Goal: Task Accomplishment & Management: Manage account settings

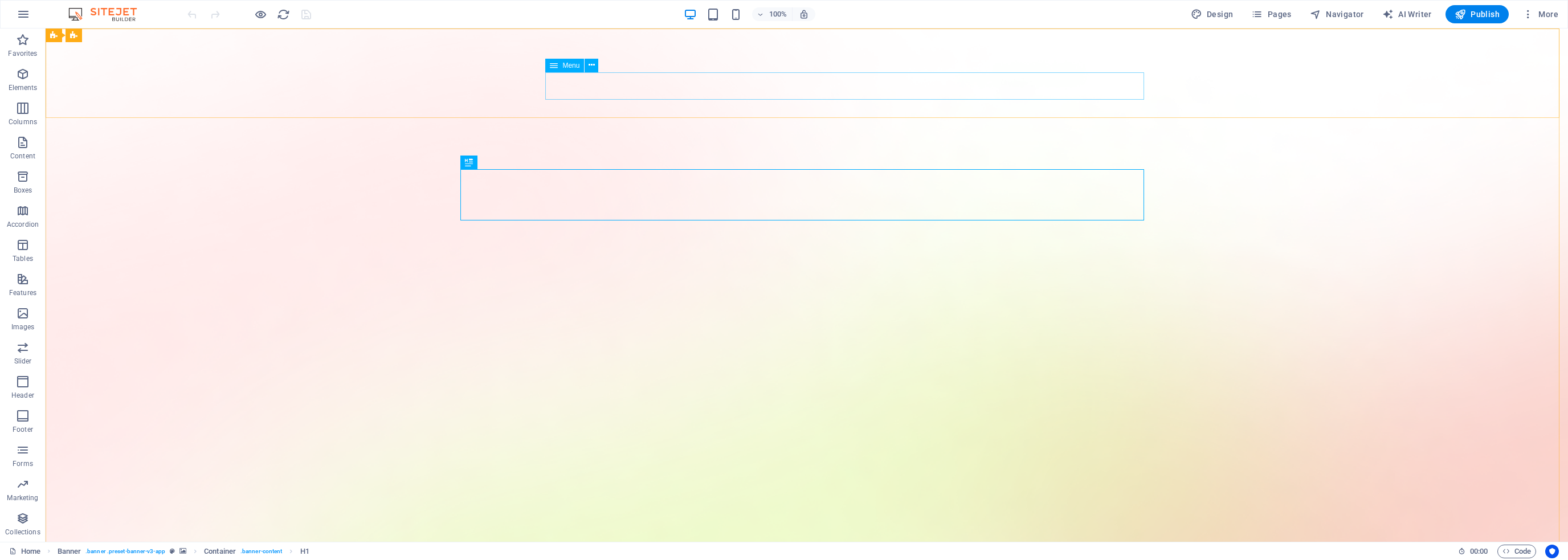
click at [577, 69] on div "Menu" at bounding box center [565, 65] width 39 height 13
click at [589, 66] on icon at bounding box center [592, 65] width 6 height 12
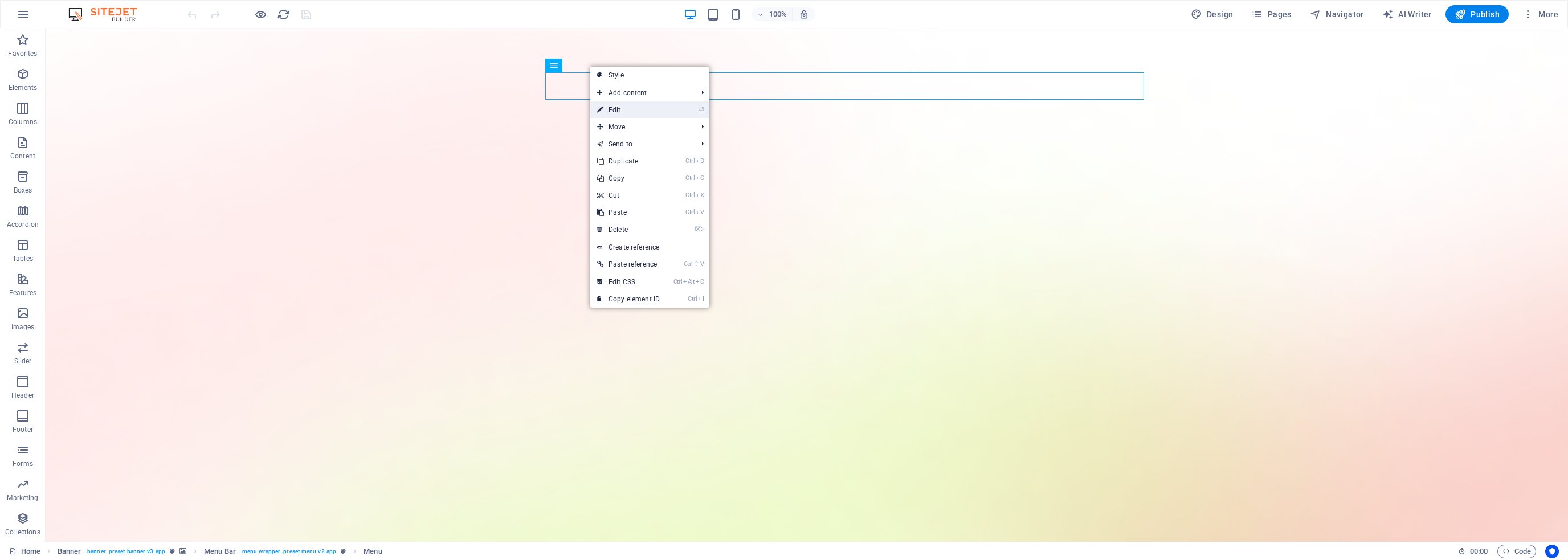
click at [615, 106] on link "⏎ Edit" at bounding box center [628, 110] width 76 height 17
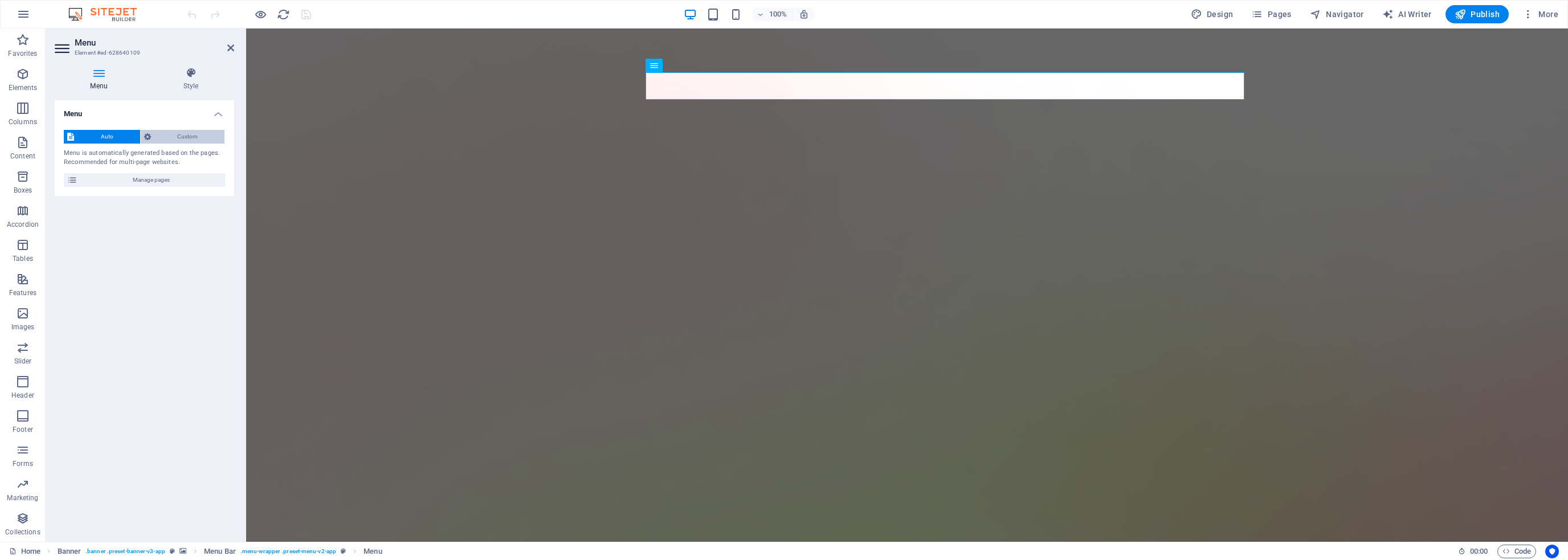
click at [182, 141] on span "Custom" at bounding box center [188, 136] width 67 height 13
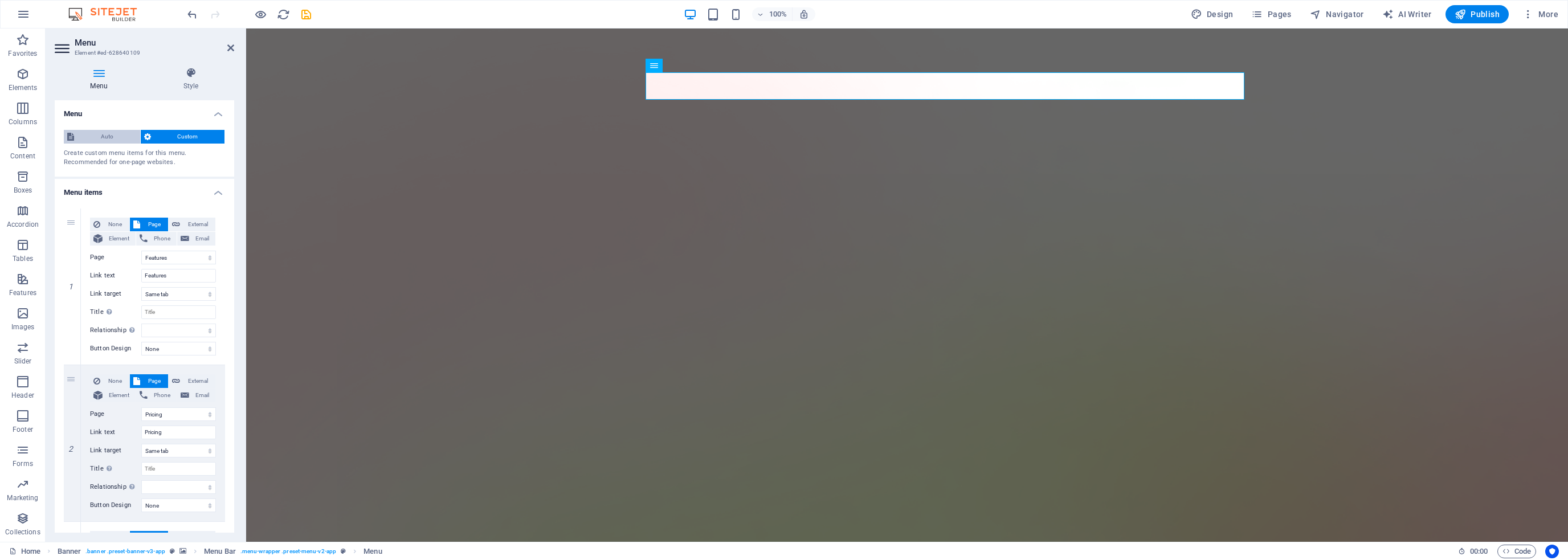
click at [89, 140] on span "Auto" at bounding box center [107, 136] width 59 height 13
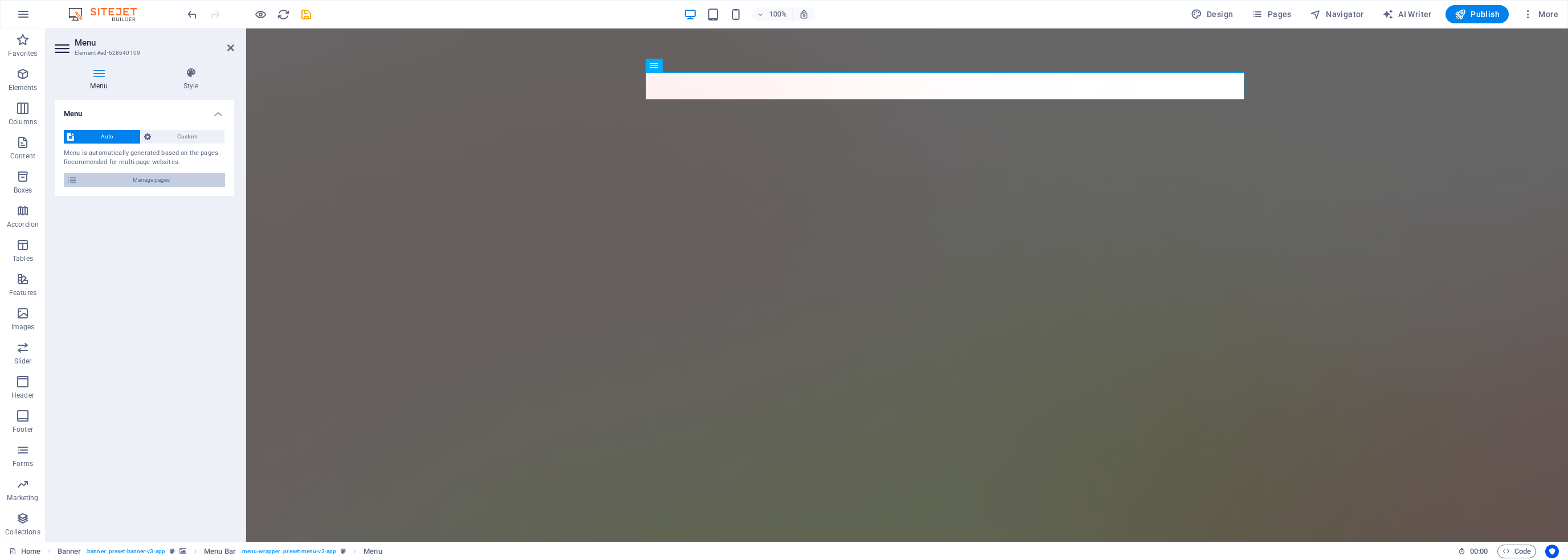
click at [86, 180] on span "Manage pages" at bounding box center [151, 180] width 141 height 13
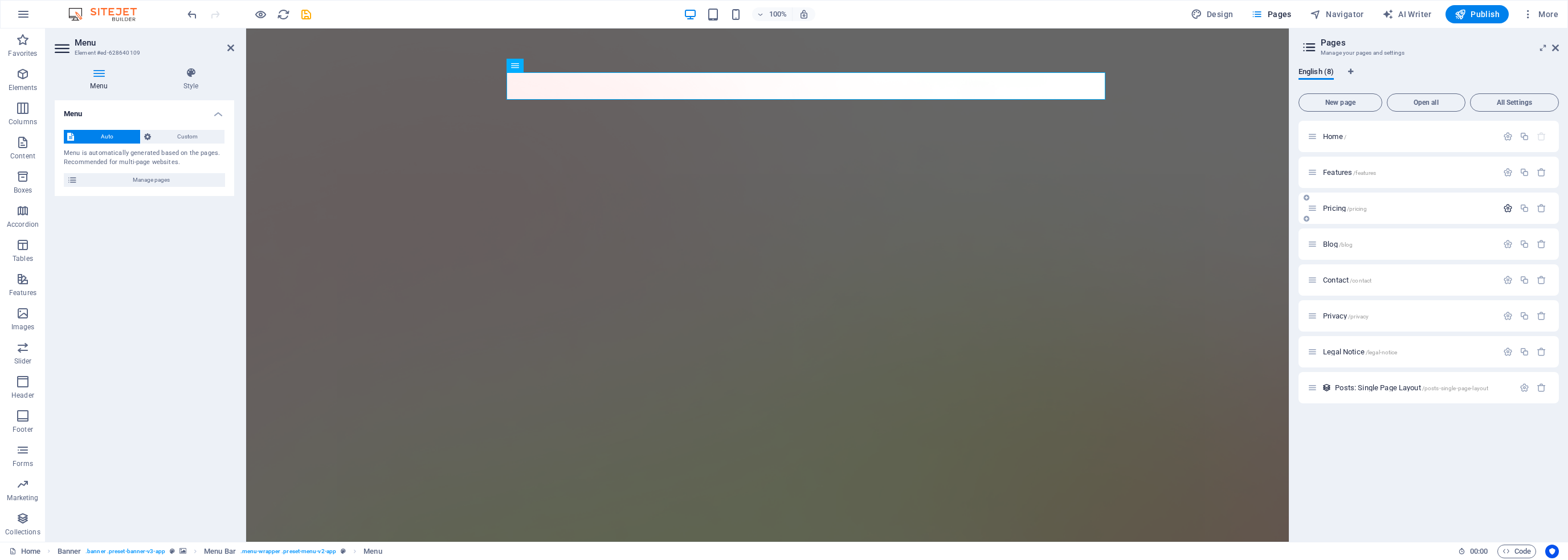
click at [1507, 209] on icon "button" at bounding box center [1508, 208] width 10 height 10
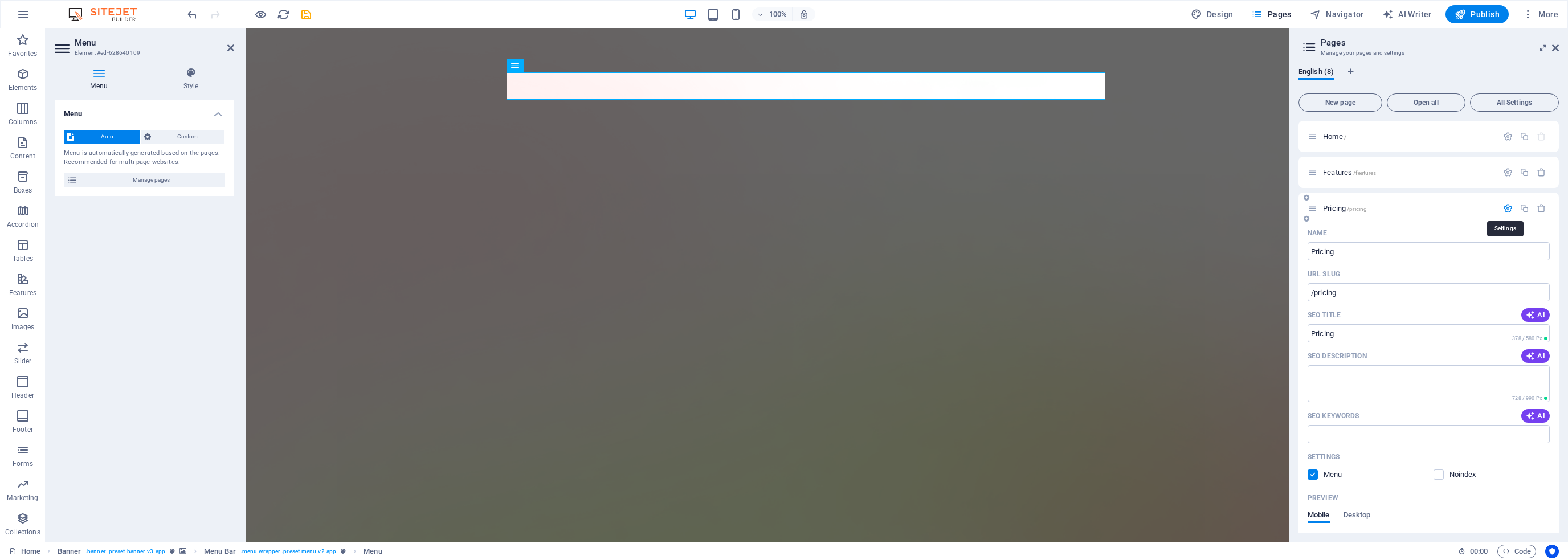
click at [1507, 209] on icon "button" at bounding box center [1508, 208] width 10 height 10
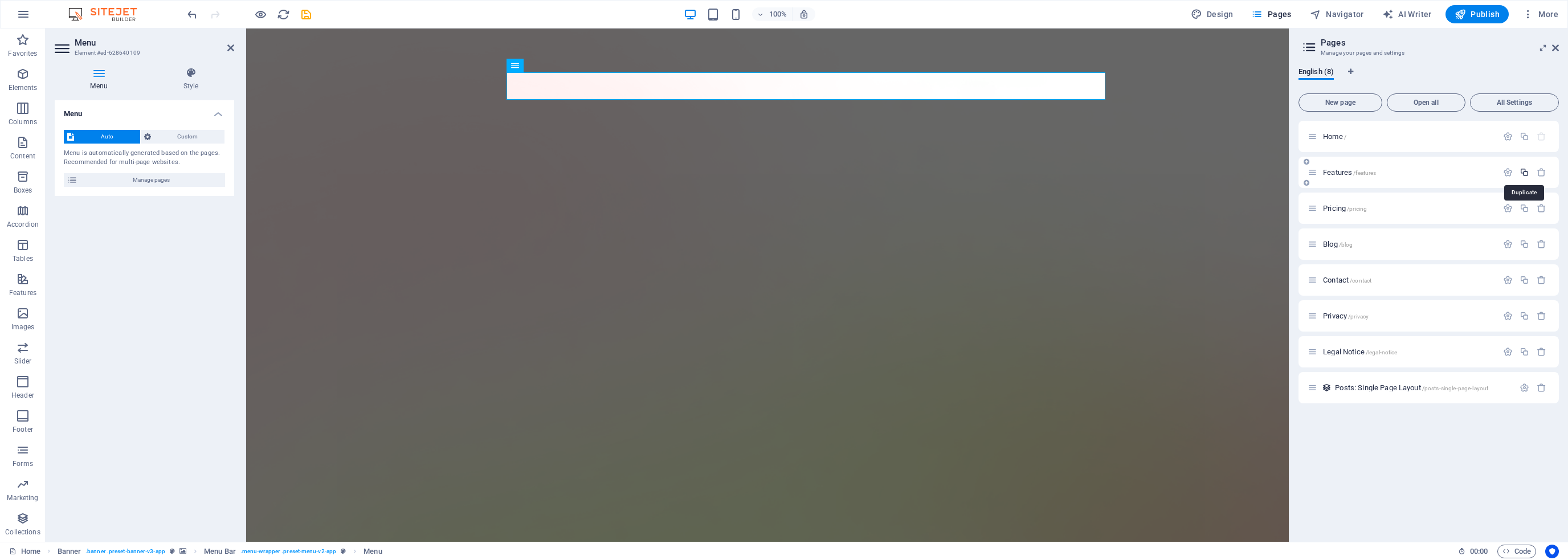
click at [1527, 170] on icon "button" at bounding box center [1524, 172] width 10 height 10
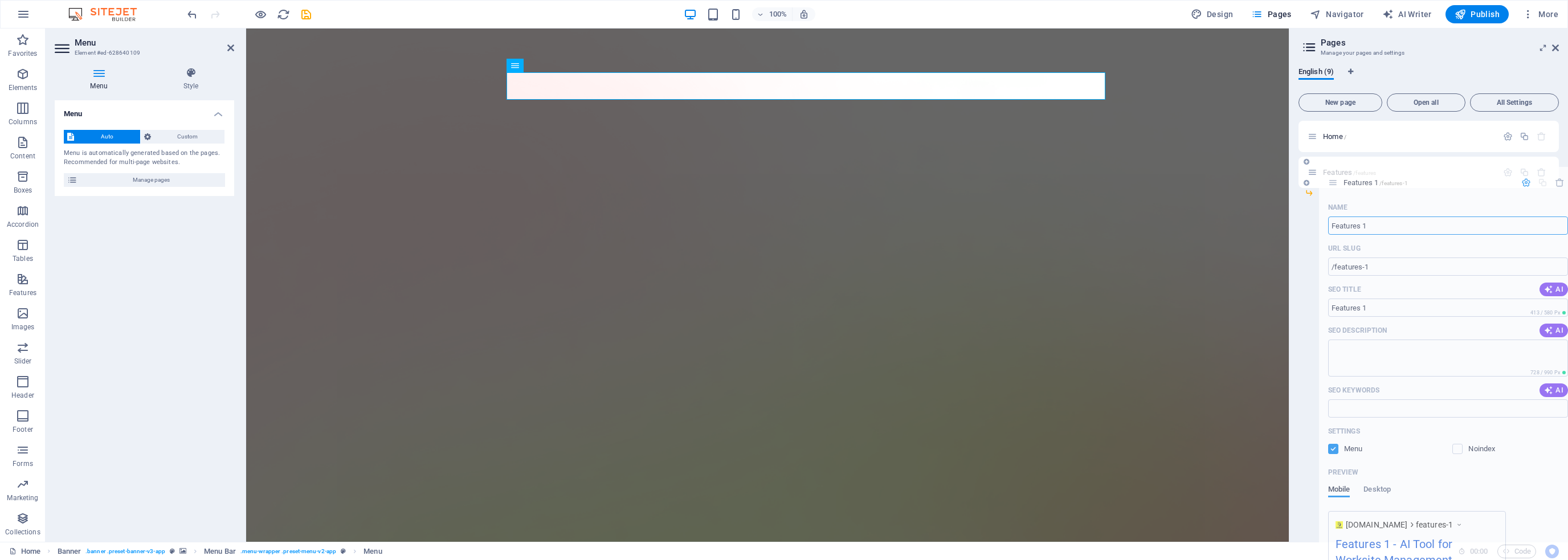
drag, startPoint x: 1313, startPoint y: 209, endPoint x: 1336, endPoint y: 180, distance: 37.0
click at [1336, 180] on div "Home / Features /features Features 1 /features-1 Name Features 1 ​ URL SLUG /fe…" at bounding box center [1429, 262] width 261 height 282
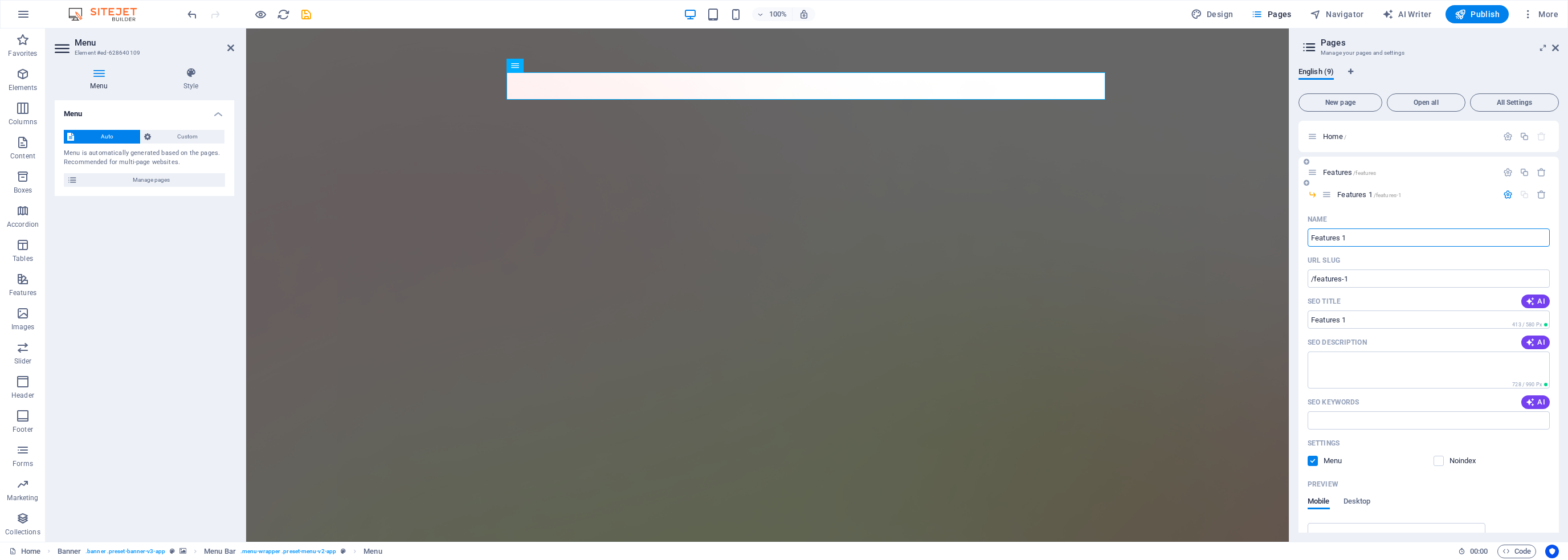
click at [1349, 173] on span "Features /features" at bounding box center [1349, 172] width 53 height 9
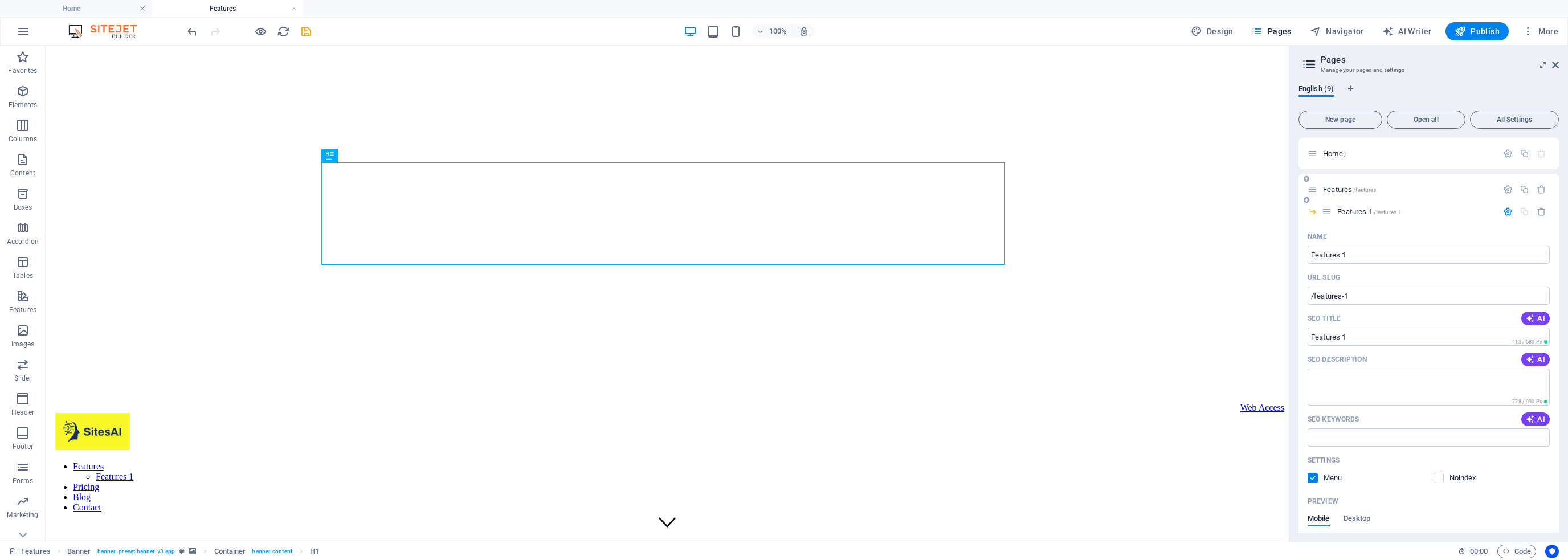
click at [1506, 194] on div at bounding box center [1525, 189] width 50 height 13
click at [1504, 192] on icon "button" at bounding box center [1508, 189] width 10 height 10
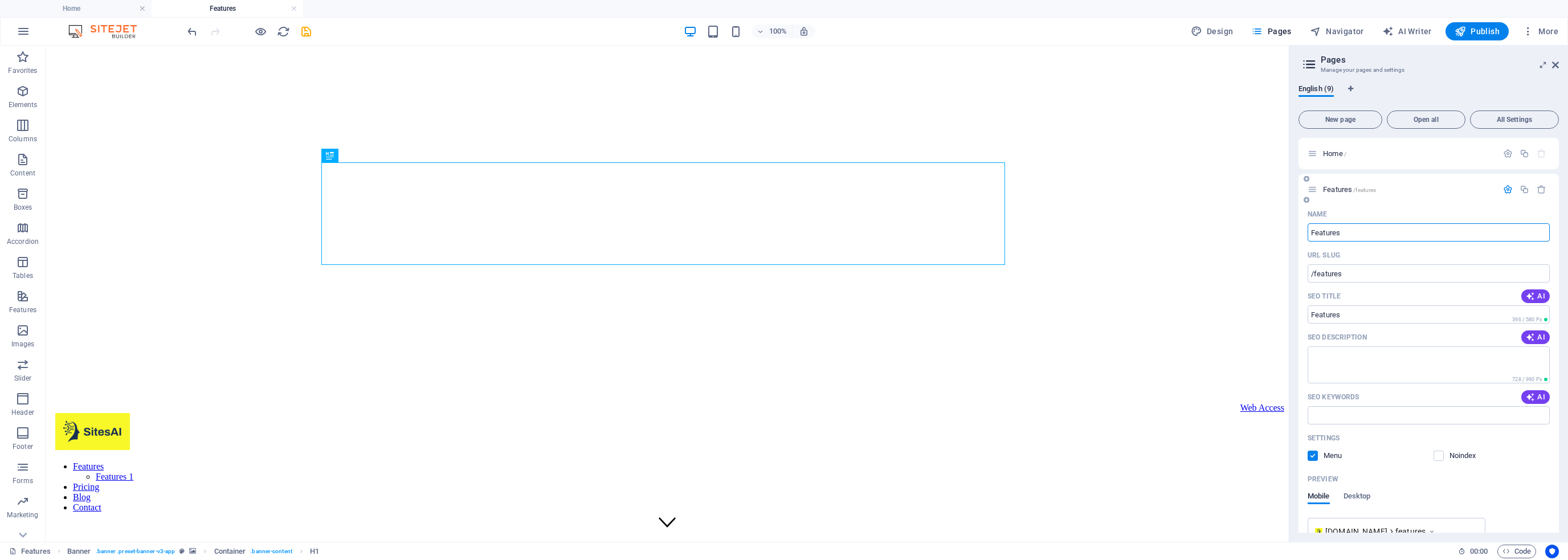
click at [1326, 236] on input "Features" at bounding box center [1429, 233] width 242 height 18
click at [1507, 186] on icon "button" at bounding box center [1508, 189] width 10 height 10
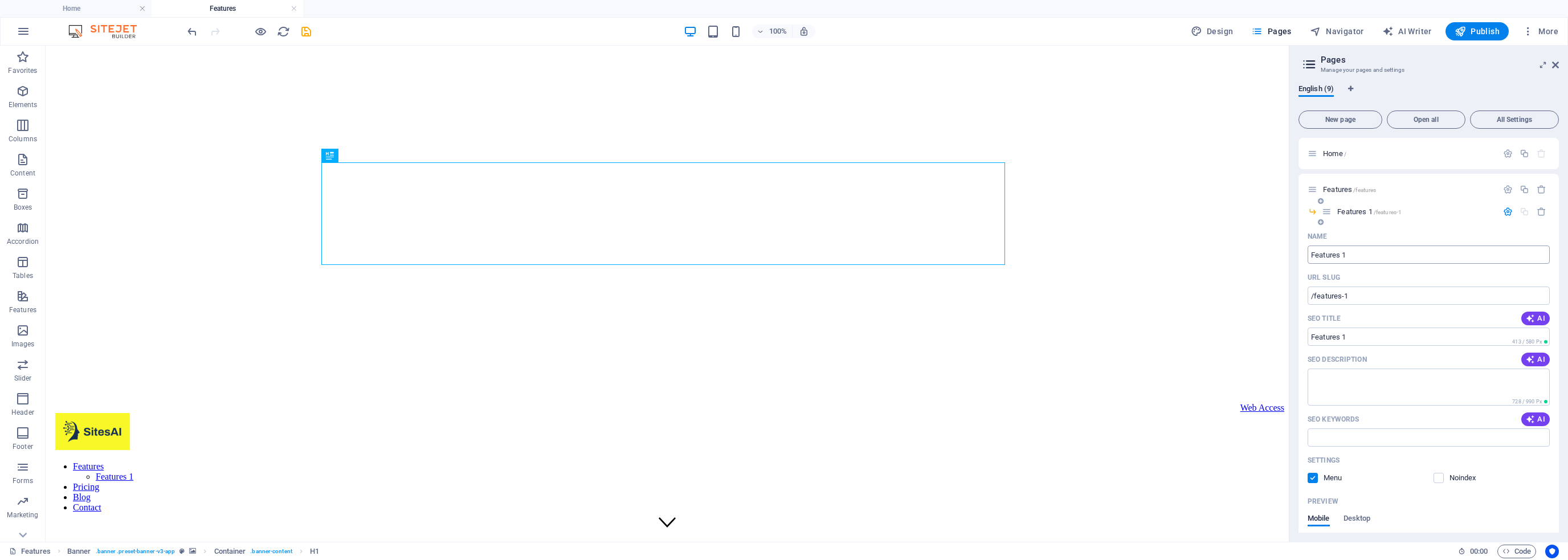
click at [1339, 258] on input "Features 1" at bounding box center [1429, 254] width 242 height 18
type input "Hi"
type input "/h"
type input "H"
type input "Hi"
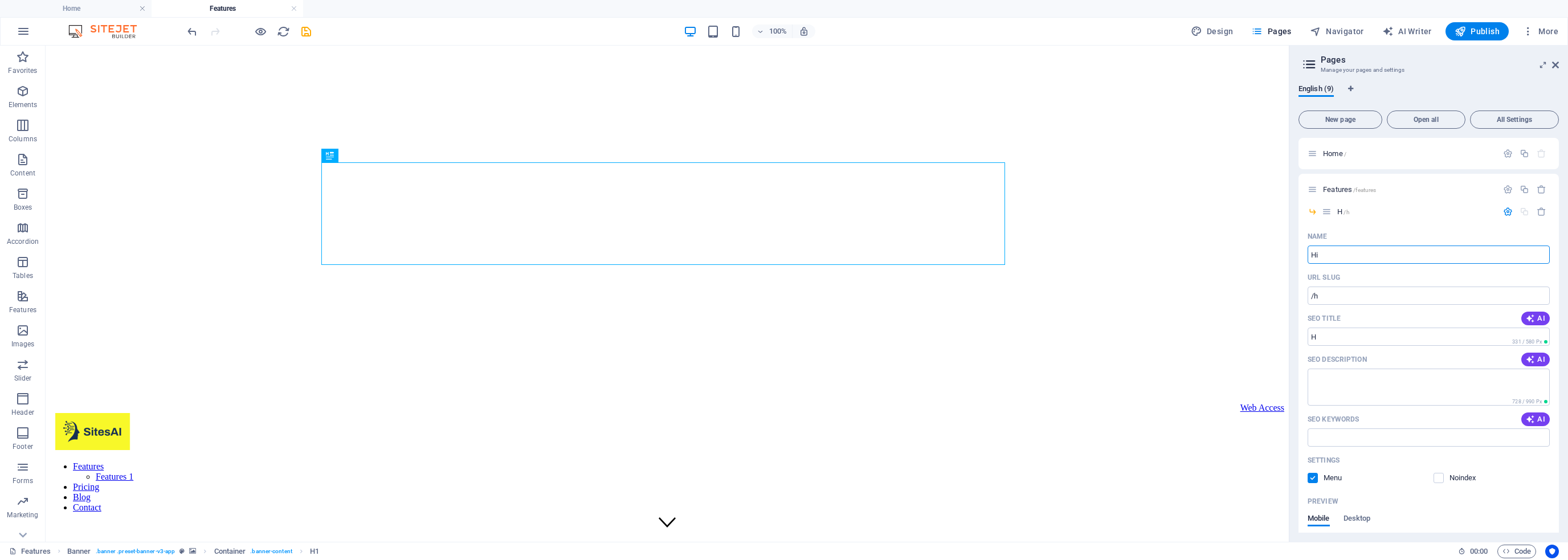
type input "/hi"
type input "Hi"
type input "Hire"
type input "/hire"
type input "Hire"
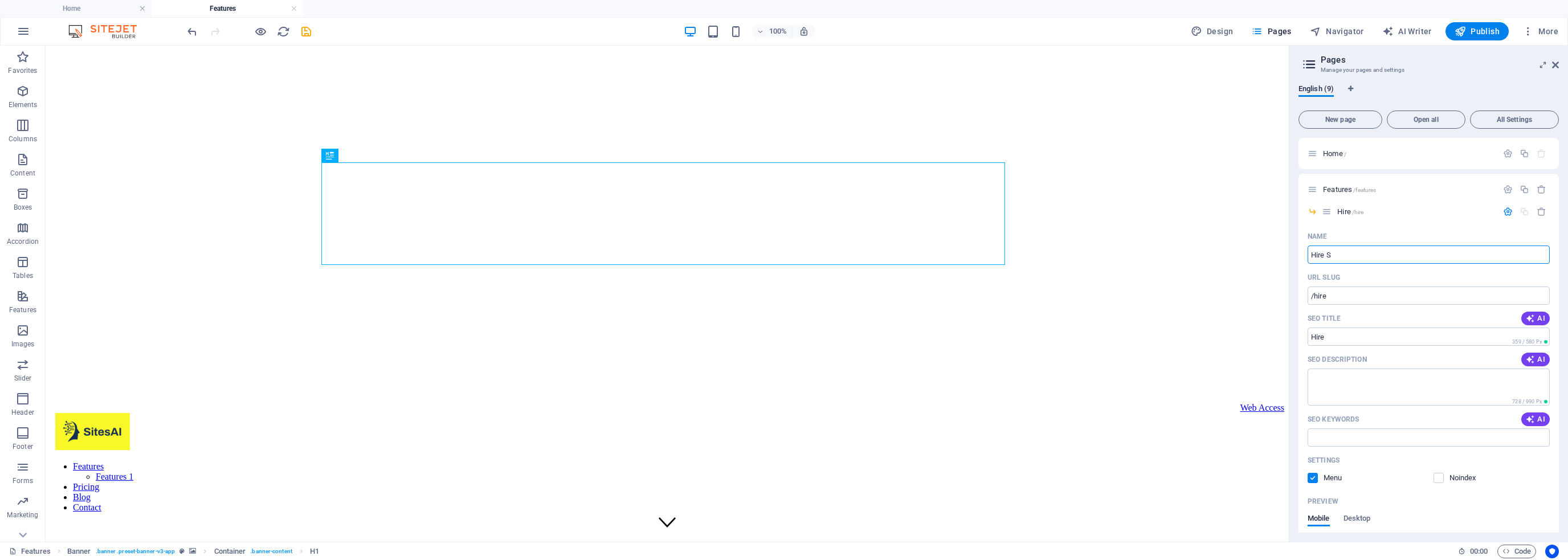
type input "Hire S"
type input "/hire-s"
type input "Hire S"
type input "Hire Sol"
type input "/hire-so"
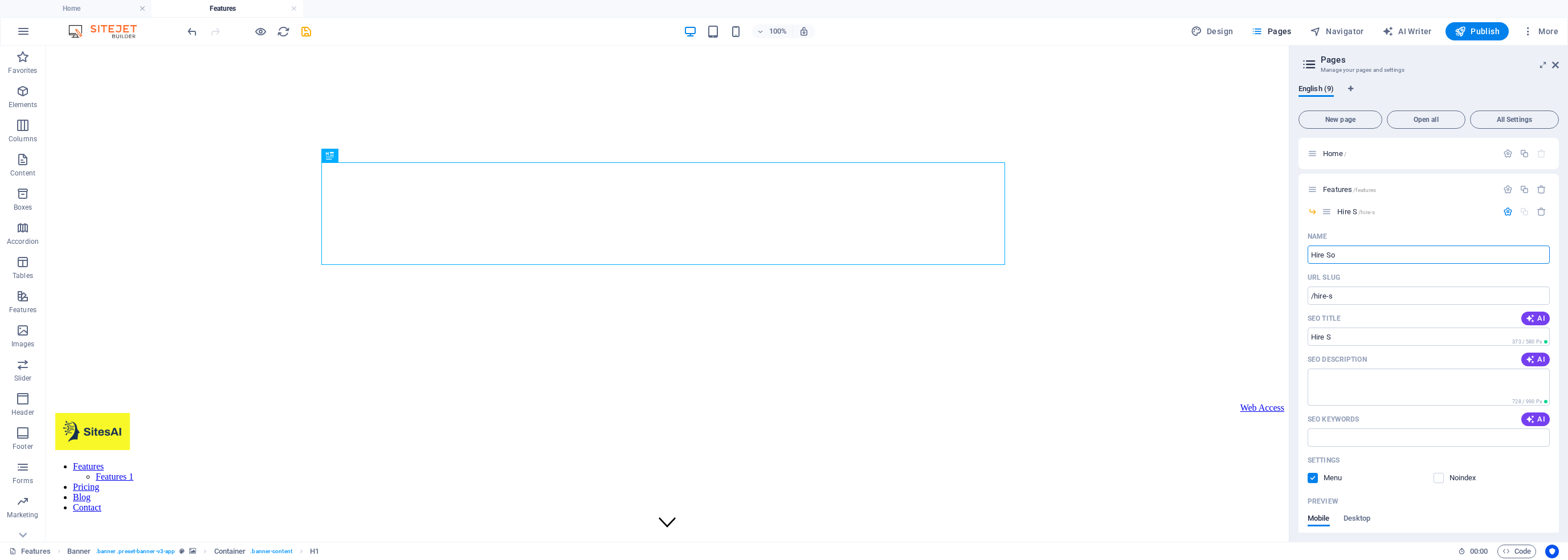
type input "Hire So"
type input "Hire Solu"
type input "/hire-solu"
type input "Hire Solu"
type input "Hire Solution"
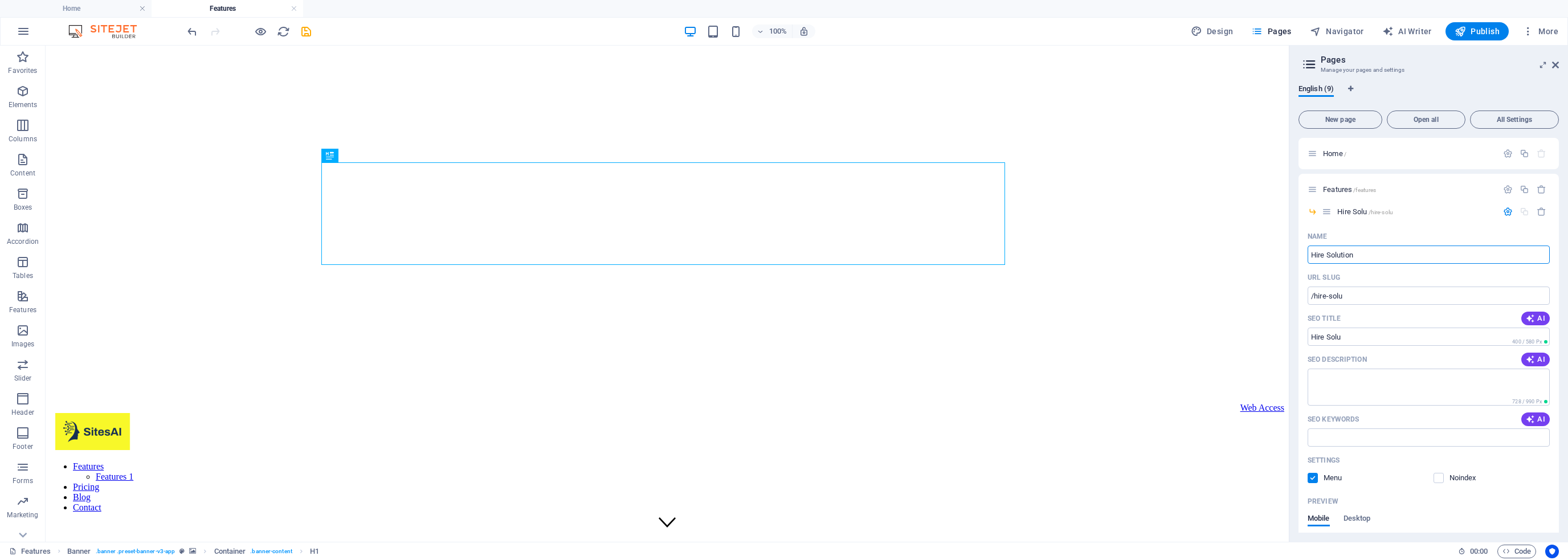
type input "/hire-solution"
type input "Hire Solution"
type input "Hire Solutions"
type input "/hire-solutions"
type input "Hire Solutions"
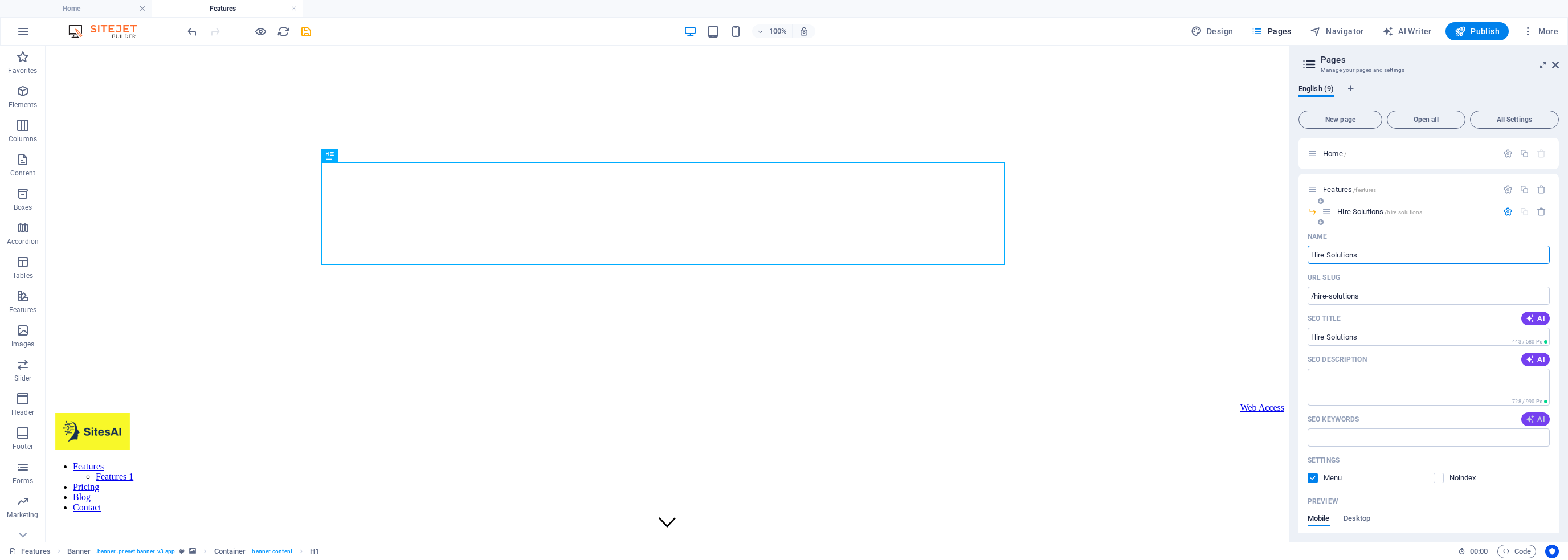
type input "Hire Solutions"
click at [1530, 420] on icon "button" at bounding box center [1530, 419] width 9 height 9
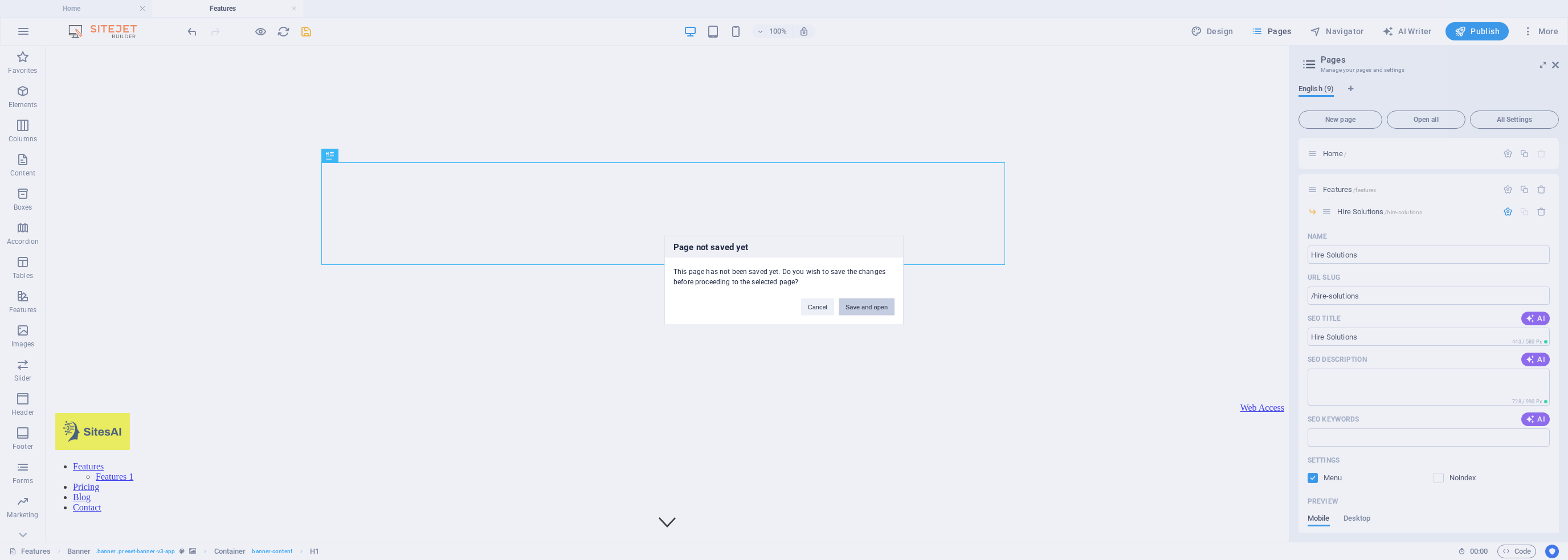
click at [852, 309] on button "Save and open" at bounding box center [867, 307] width 56 height 17
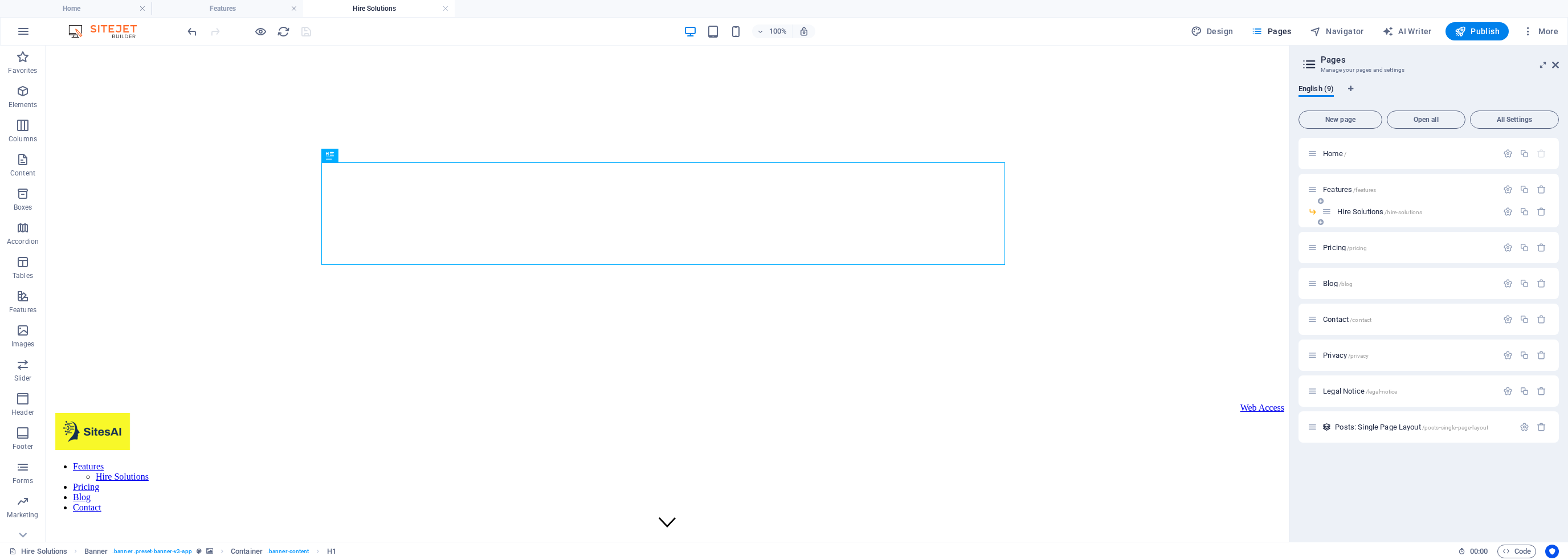
click at [1376, 209] on span "Hire Solutions /hire-solutions" at bounding box center [1379, 212] width 85 height 9
click at [1366, 213] on span "Hire Solutions /hire-solutions" at bounding box center [1379, 212] width 85 height 9
click at [1510, 209] on icon "button" at bounding box center [1508, 212] width 10 height 10
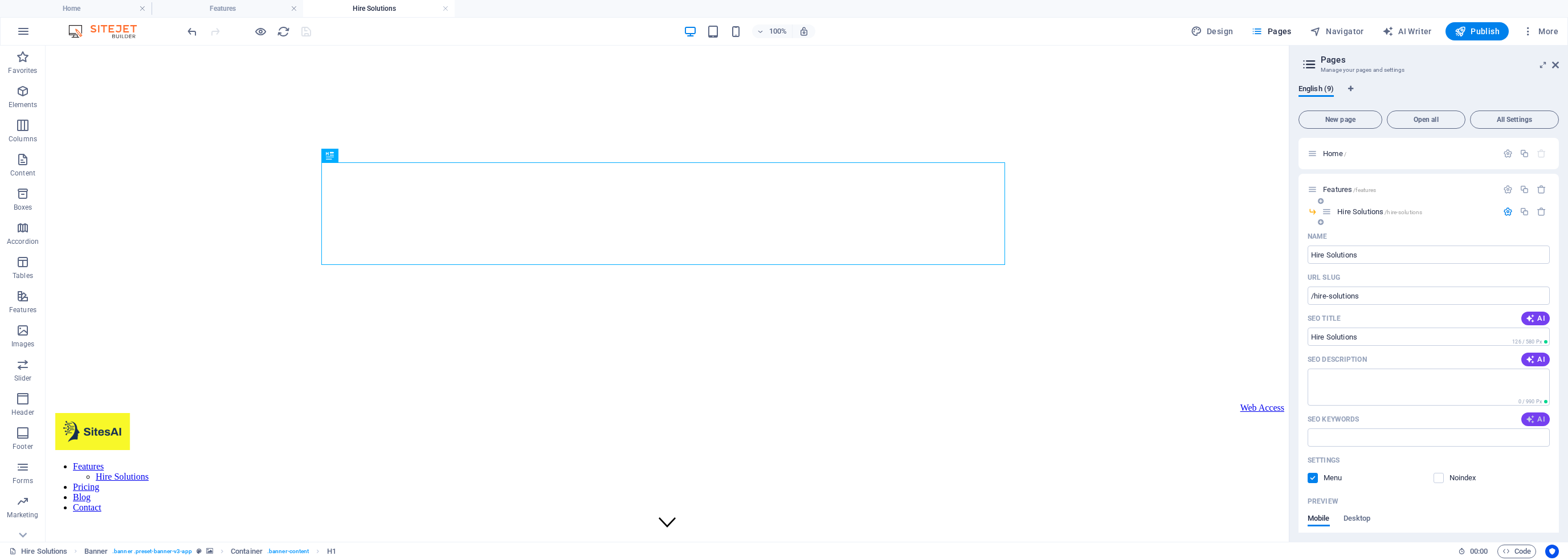
click at [1531, 422] on icon "button" at bounding box center [1530, 419] width 9 height 9
type input "productivity tools, customizable notifications, goal setting, analytics feature…"
click at [1537, 352] on button "AI" at bounding box center [1535, 359] width 29 height 13
type textarea "Boost your productivity with powerful tools! Customize notifications, track goa…"
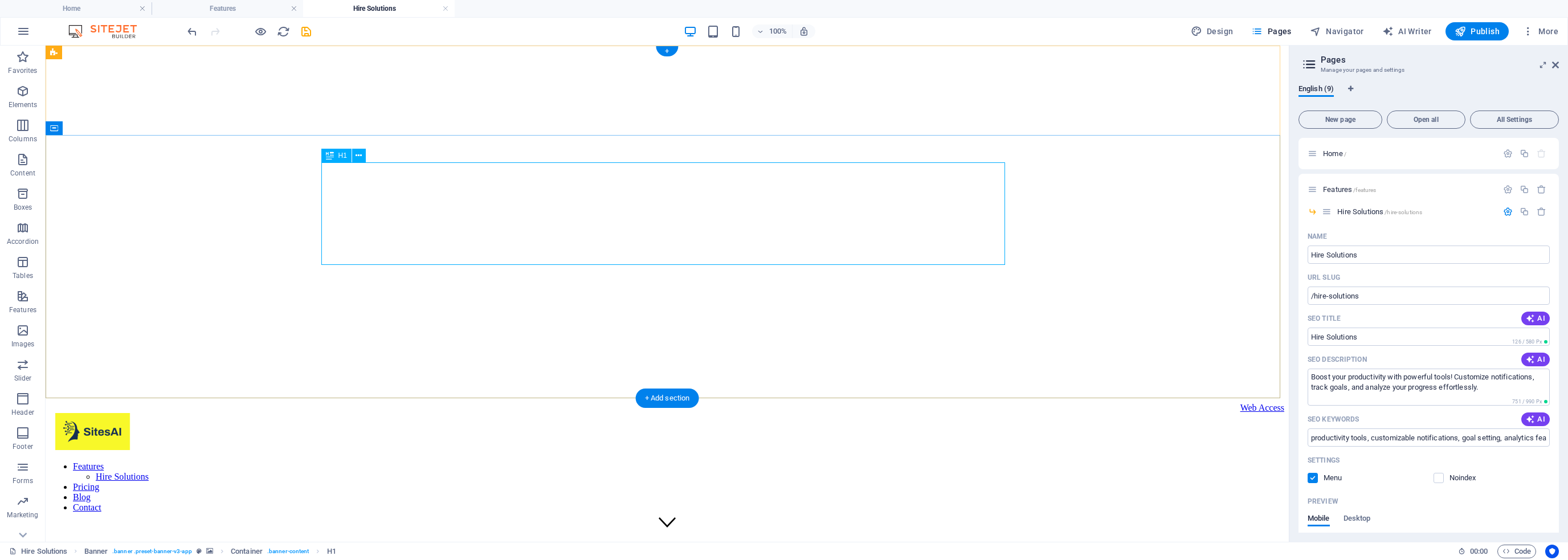
click at [364, 156] on button at bounding box center [359, 155] width 13 height 13
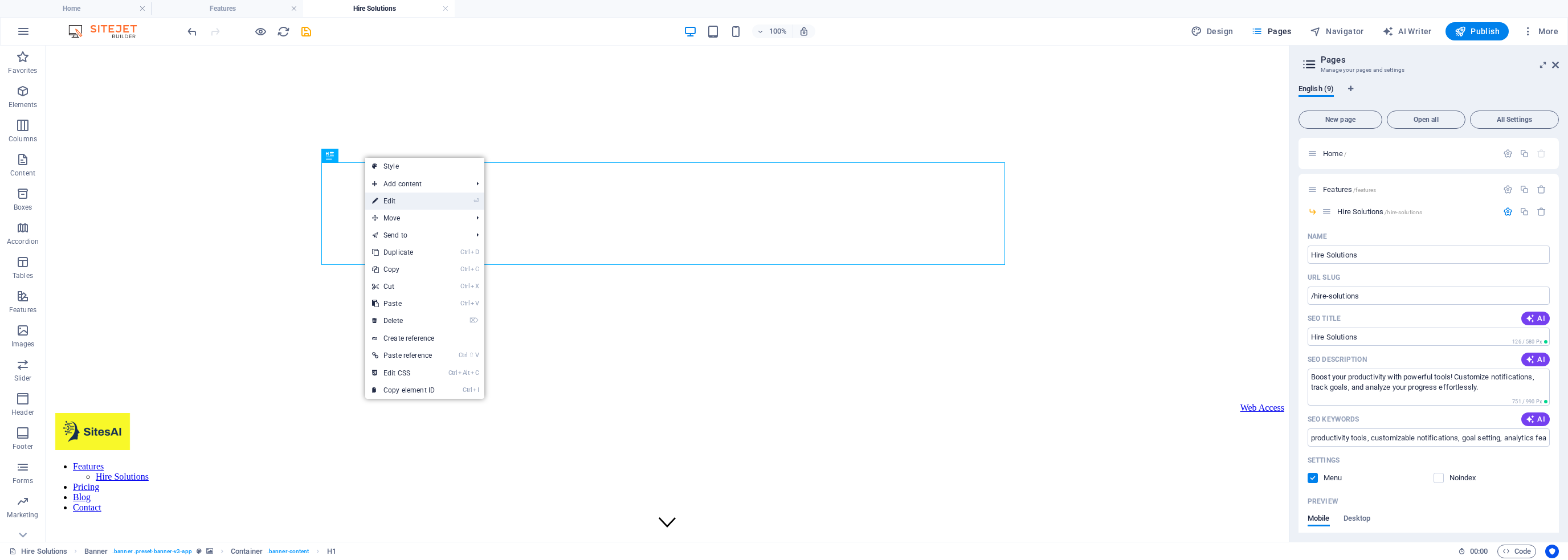
click at [388, 195] on link "⏎ Edit" at bounding box center [403, 201] width 76 height 17
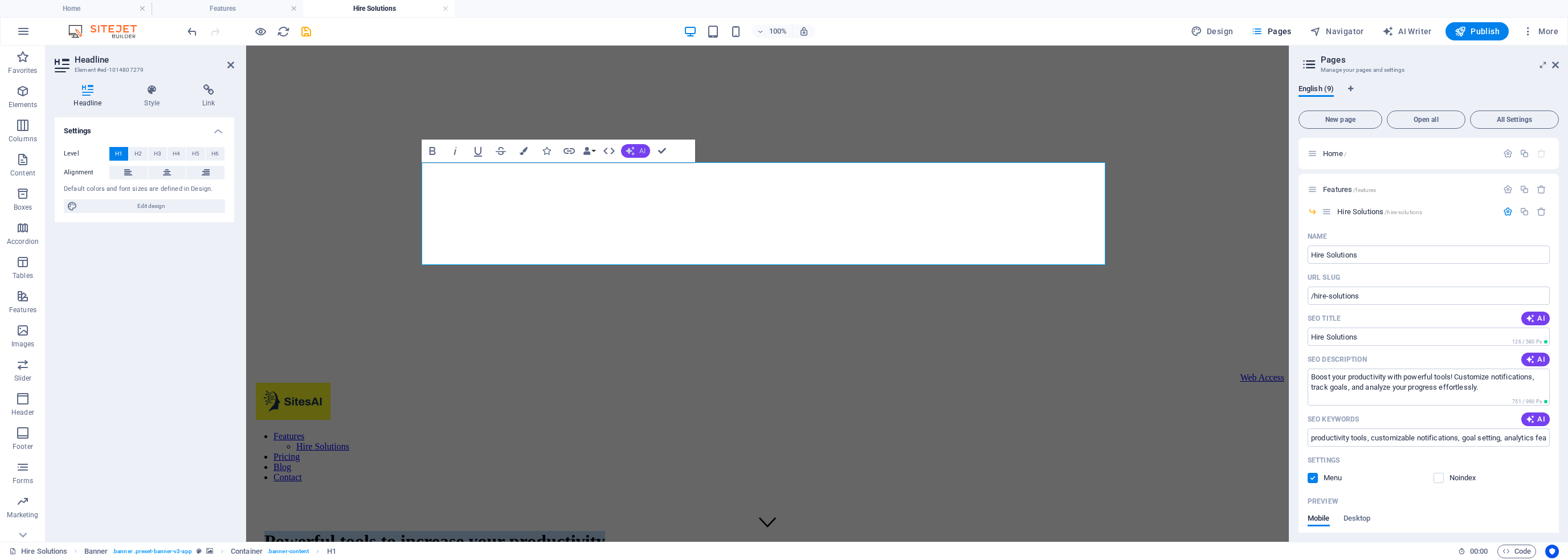
click at [627, 152] on icon "button" at bounding box center [630, 151] width 9 height 9
click at [663, 257] on link "Generate text" at bounding box center [676, 255] width 111 height 17
select select "English"
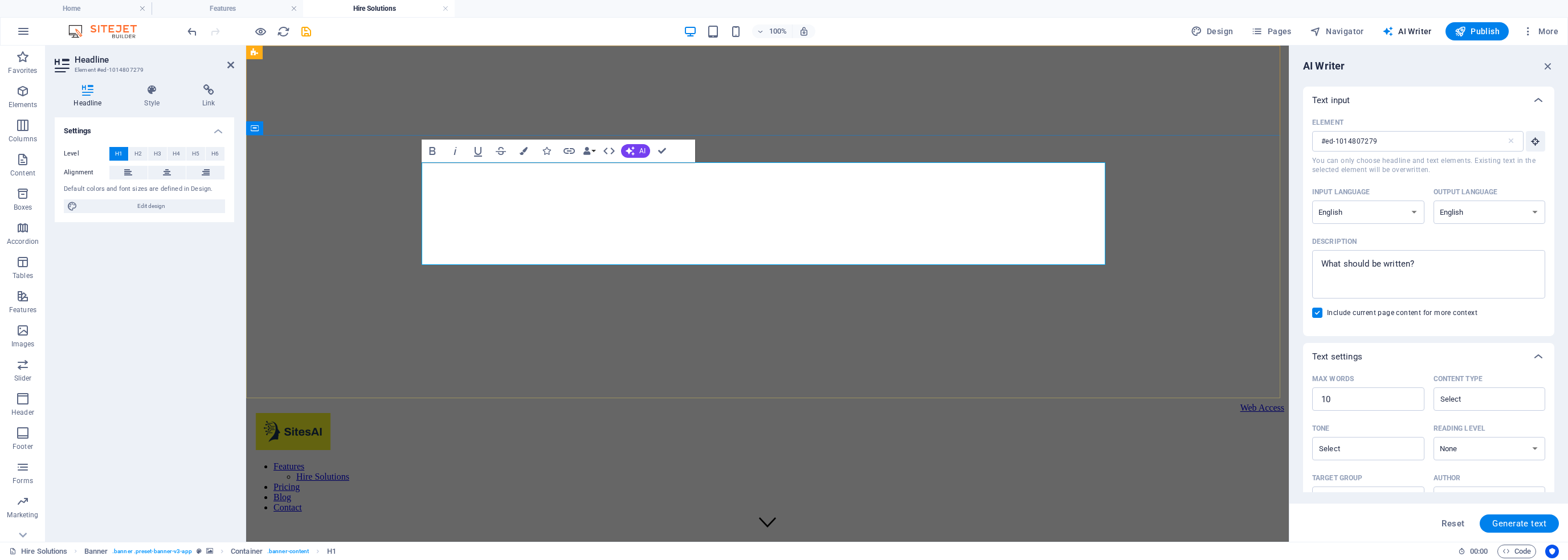
click at [1376, 269] on textarea "Description x ​" at bounding box center [1429, 274] width 222 height 37
click at [1360, 446] on input "Tone ​" at bounding box center [1359, 449] width 86 height 16
click at [1463, 394] on input "Content type ​" at bounding box center [1480, 399] width 86 height 16
click at [1462, 449] on select "None Academic Adult Teen Child" at bounding box center [1489, 449] width 112 height 23
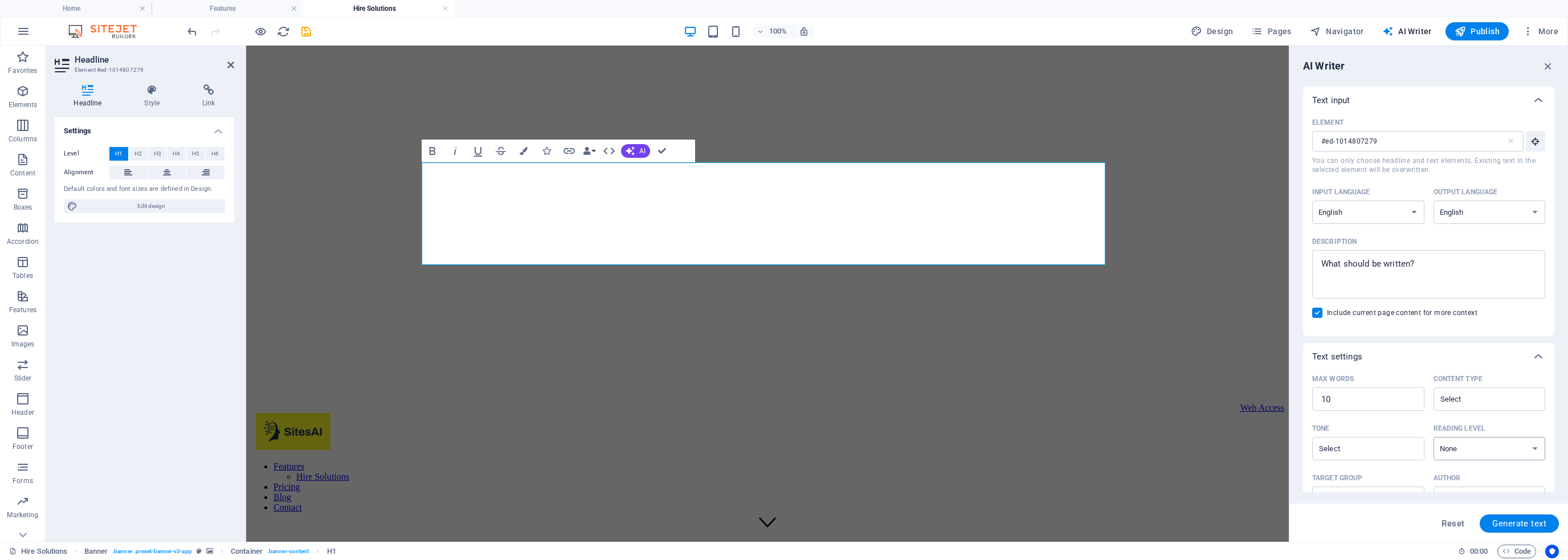
click at [1462, 439] on select "None Academic Adult Teen Child" at bounding box center [1489, 449] width 112 height 23
type textarea "x"
click at [1388, 264] on textarea "Description x ​" at bounding box center [1429, 274] width 222 height 37
drag, startPoint x: 1420, startPoint y: 262, endPoint x: 1290, endPoint y: 265, distance: 130.0
click at [1290, 265] on aside "AI Writer Text input Element #ed-1014807279 ​ You can only choose headline and …" at bounding box center [1428, 293] width 279 height 496
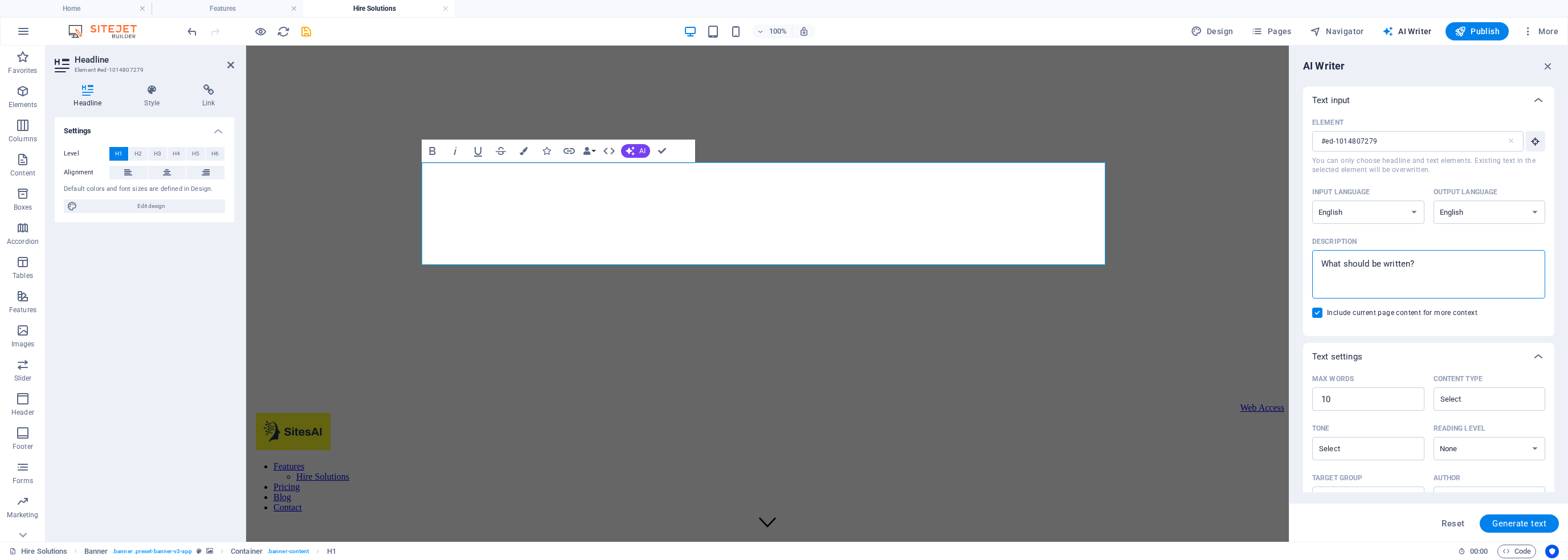
drag, startPoint x: 1423, startPoint y: 263, endPoint x: 1293, endPoint y: 277, distance: 130.8
click at [1293, 277] on div "AI Writer Text input Element #ed-1014807279 ​ You can only choose headline and …" at bounding box center [1429, 293] width 279 height 496
click at [1320, 268] on textarea "Description x ​" at bounding box center [1429, 274] width 222 height 37
drag, startPoint x: 1320, startPoint y: 268, endPoint x: 1567, endPoint y: 199, distance: 256.5
click at [1567, 199] on div "AI Writer Text input Element #ed-1014807279 ​ You can only choose headline and …" at bounding box center [1429, 293] width 279 height 496
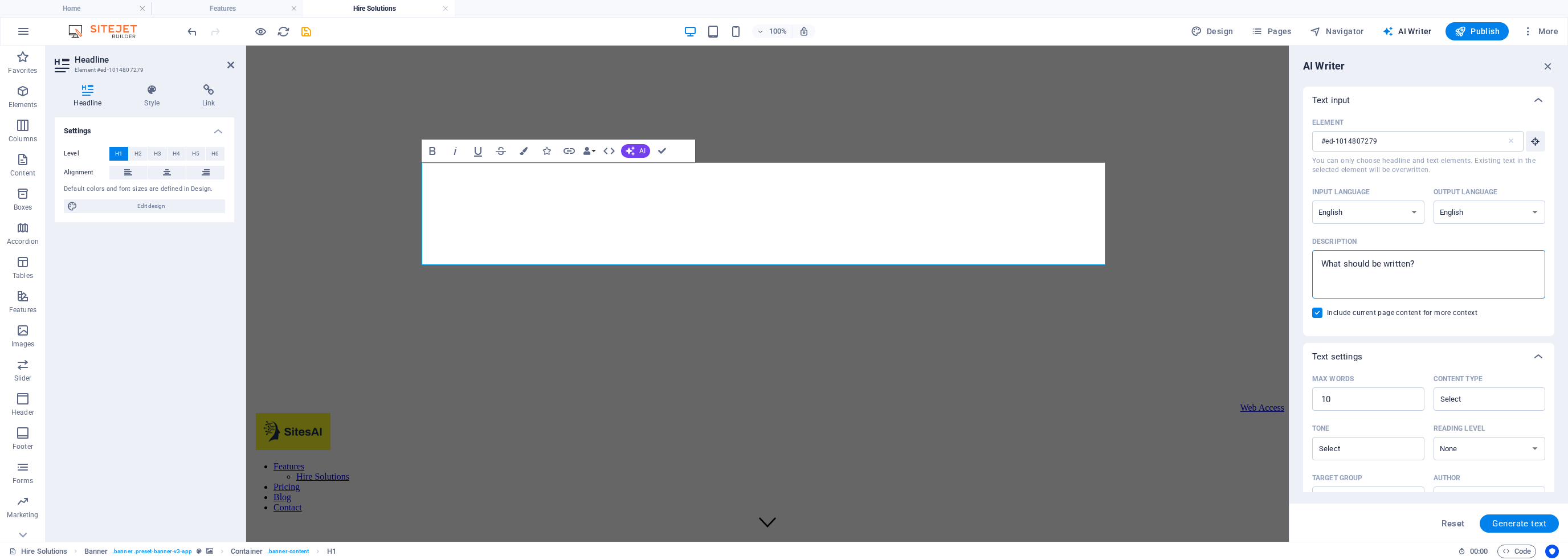
type textarea "T"
type textarea "x"
type textarea "Ti"
type textarea "x"
type textarea "Tit"
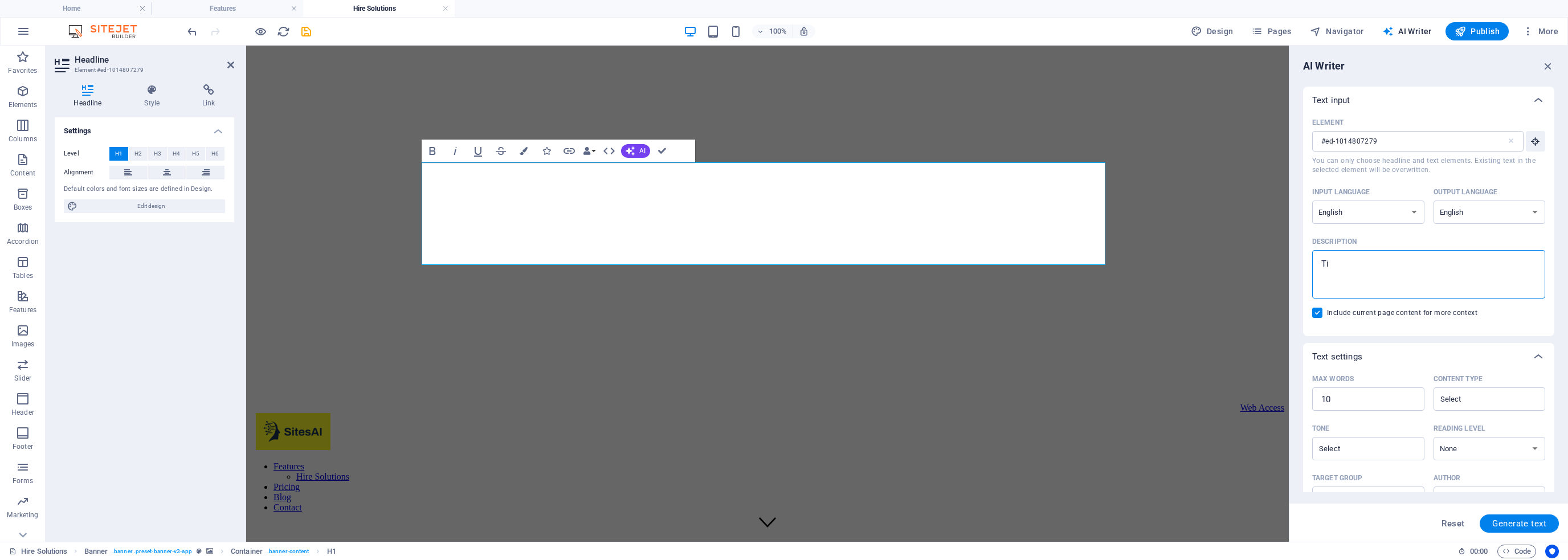
type textarea "x"
type textarea "Tite"
type textarea "x"
type textarea "Titel"
type textarea "x"
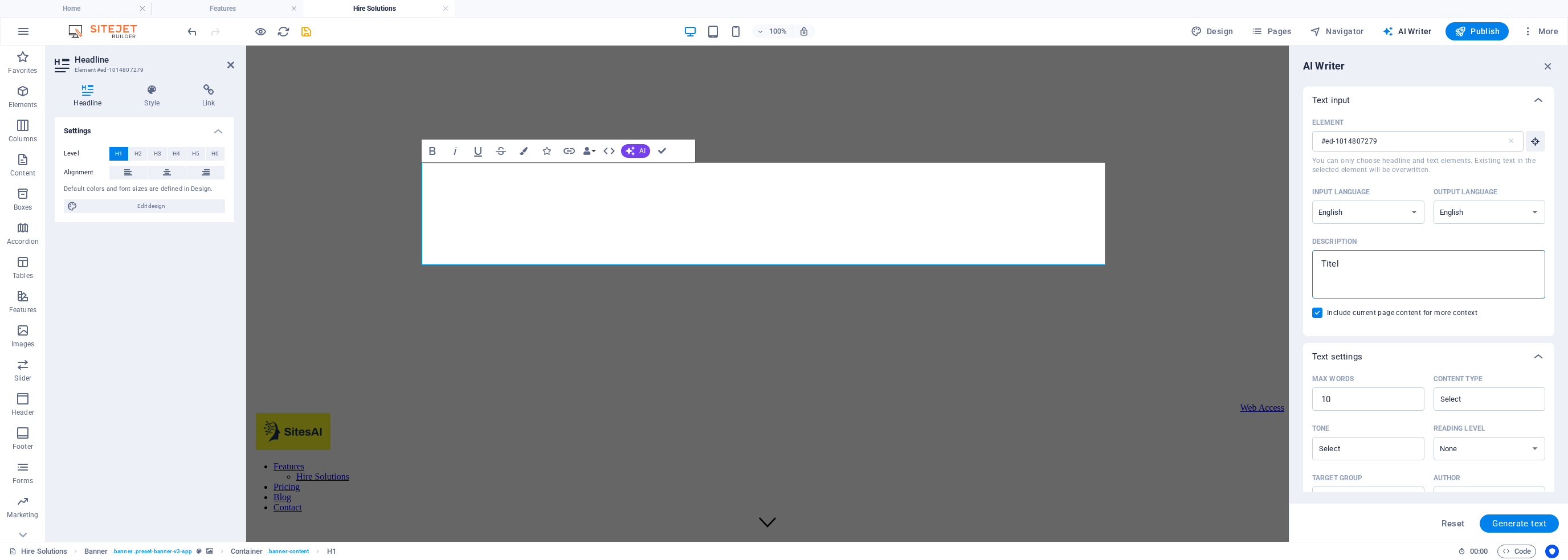
type textarea "Titel"
type textarea "x"
type textarea "Titel"
type textarea "x"
type textarea "Tite"
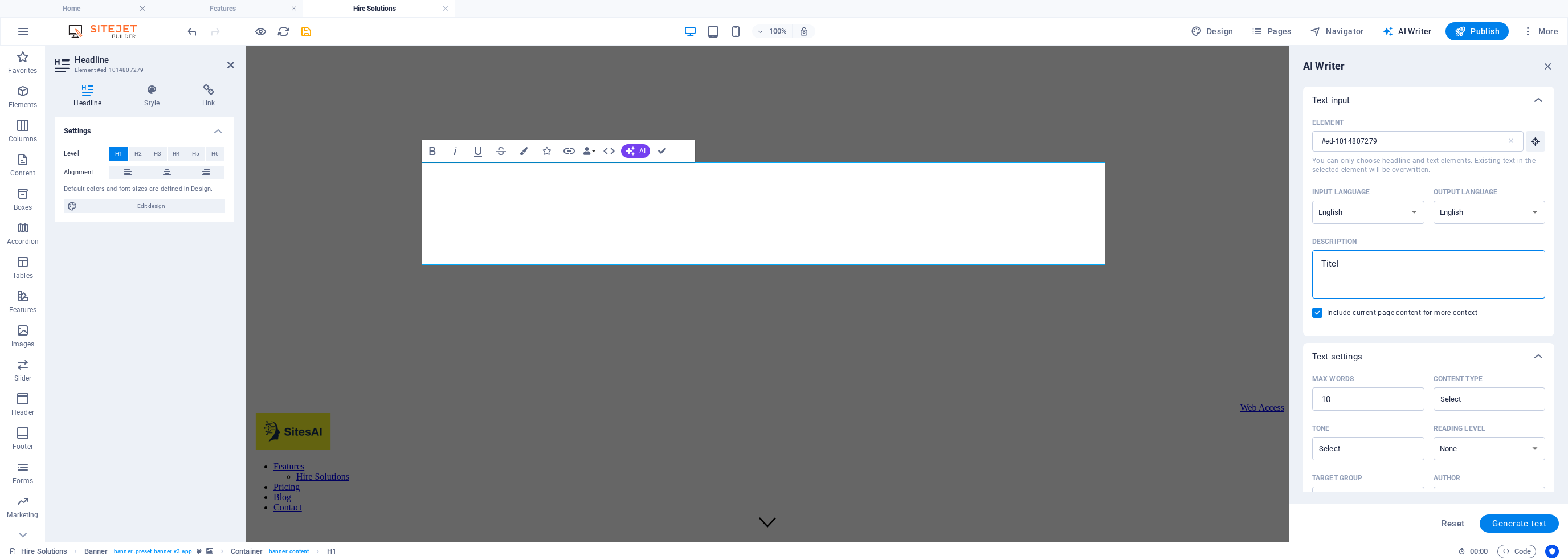
type textarea "x"
type textarea "Tit"
type textarea "x"
type textarea "Titl"
type textarea "x"
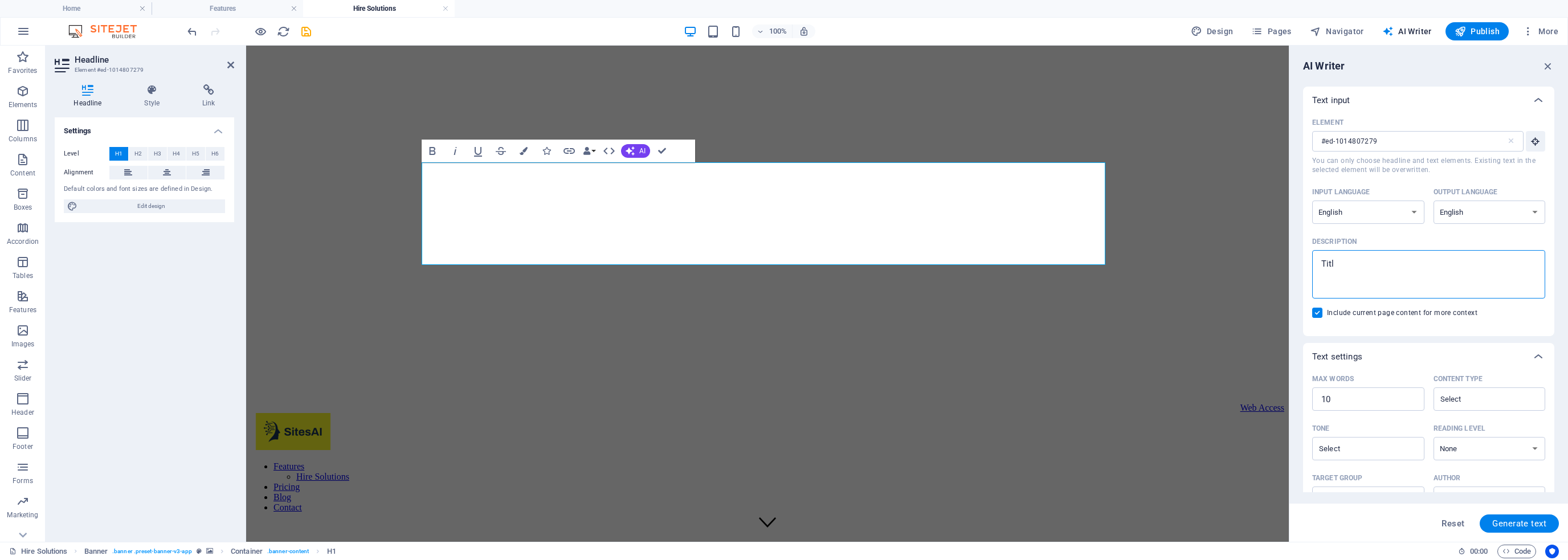
type textarea "Title"
type textarea "x"
type textarea "Title"
type textarea "x"
type textarea "Title f"
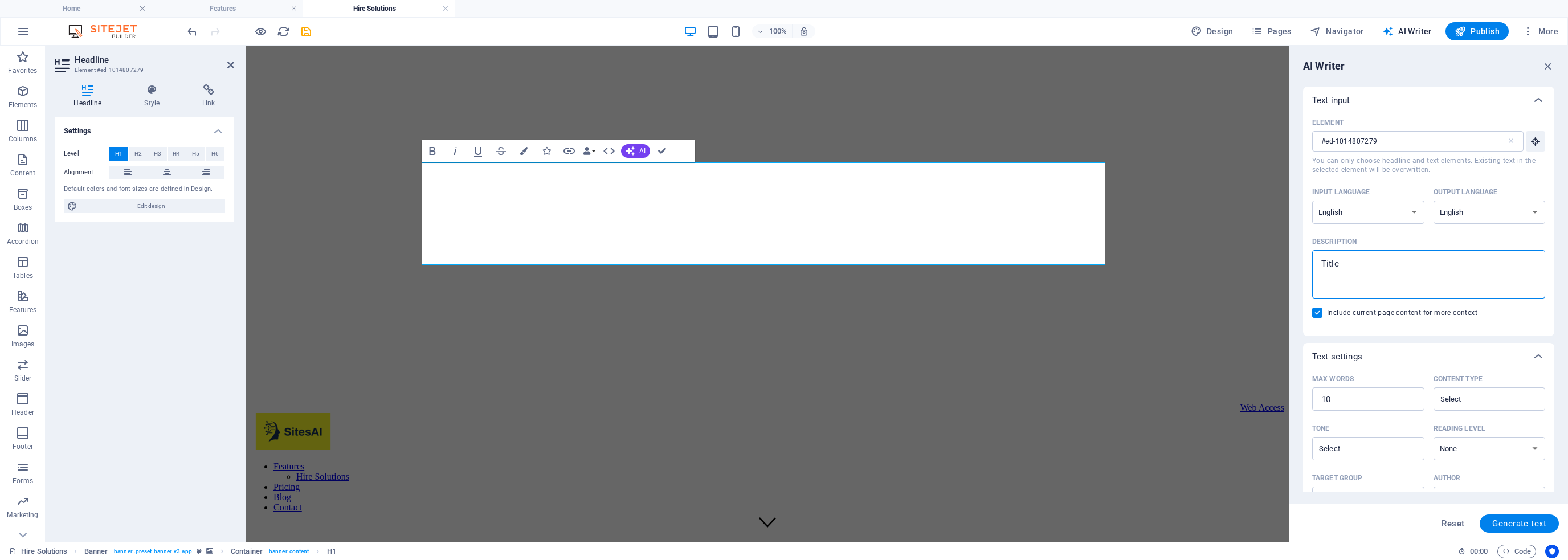
type textarea "x"
type textarea "Title fo"
type textarea "x"
type textarea "Title for"
type textarea "x"
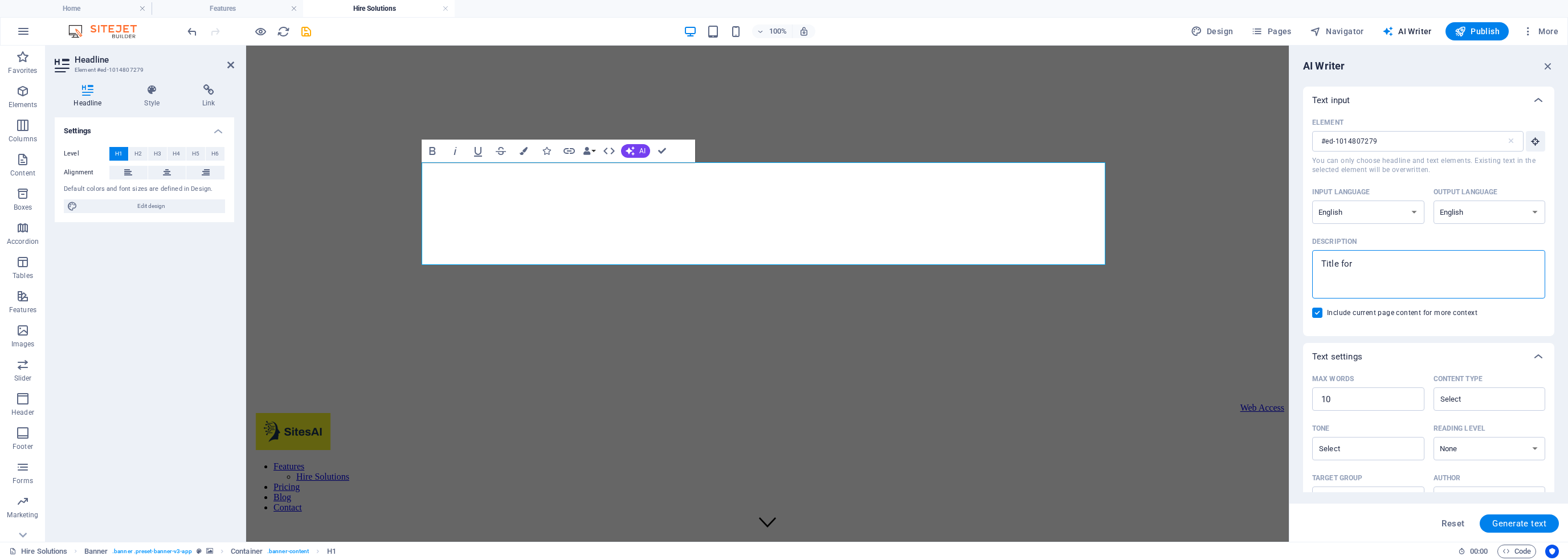
type textarea "Title fore"
type textarea "x"
type textarea "Title for"
type textarea "x"
type textarea "Title for"
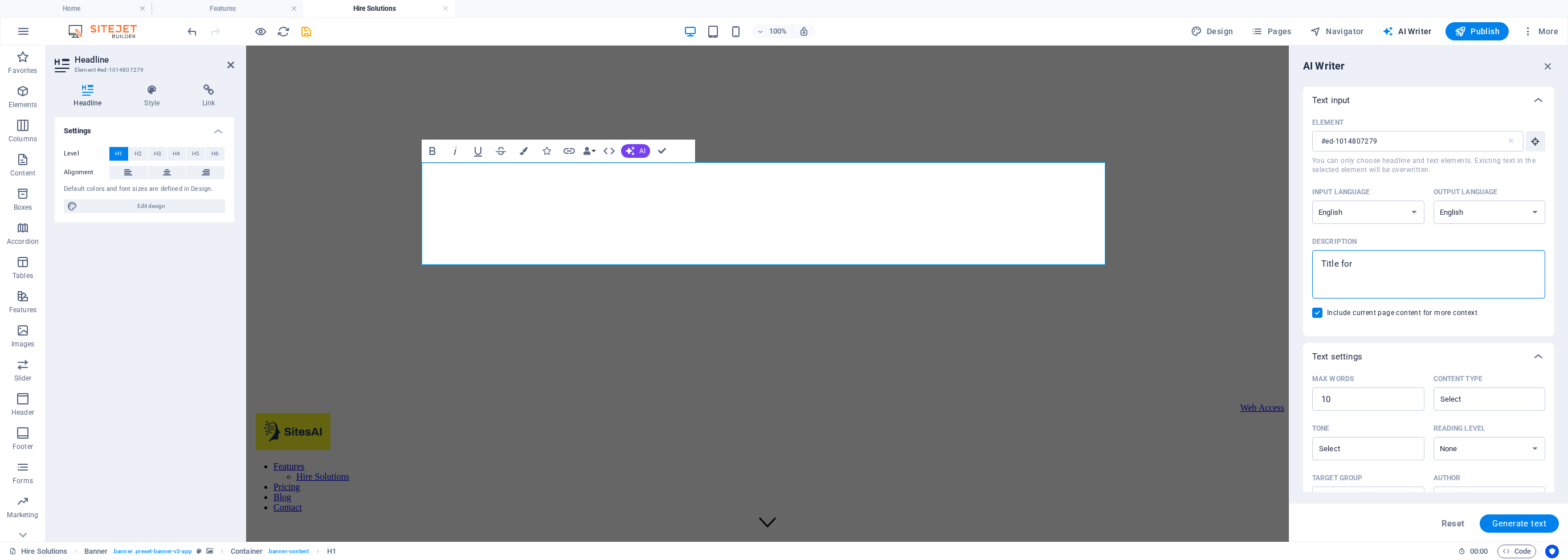
type textarea "x"
type textarea "Title for h"
type textarea "x"
type textarea "Title for hi"
type textarea "x"
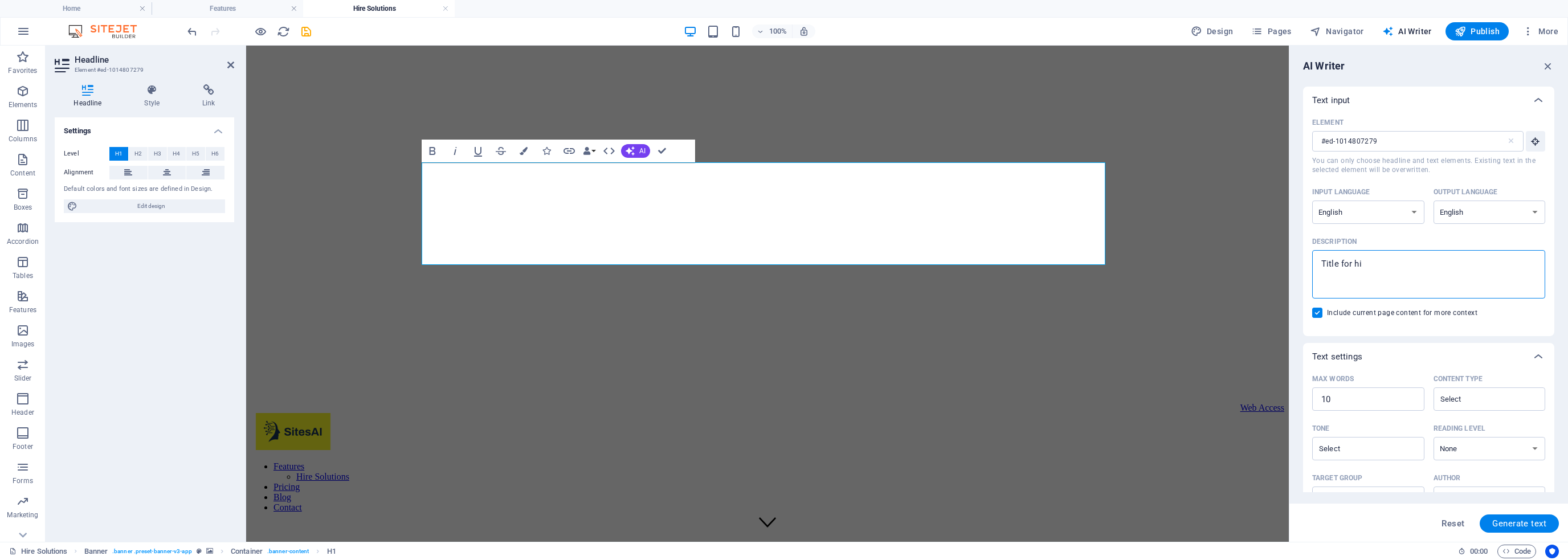
type textarea "Title for hir"
type textarea "x"
type textarea "Title for hire"
type textarea "x"
type textarea "Title for hire"
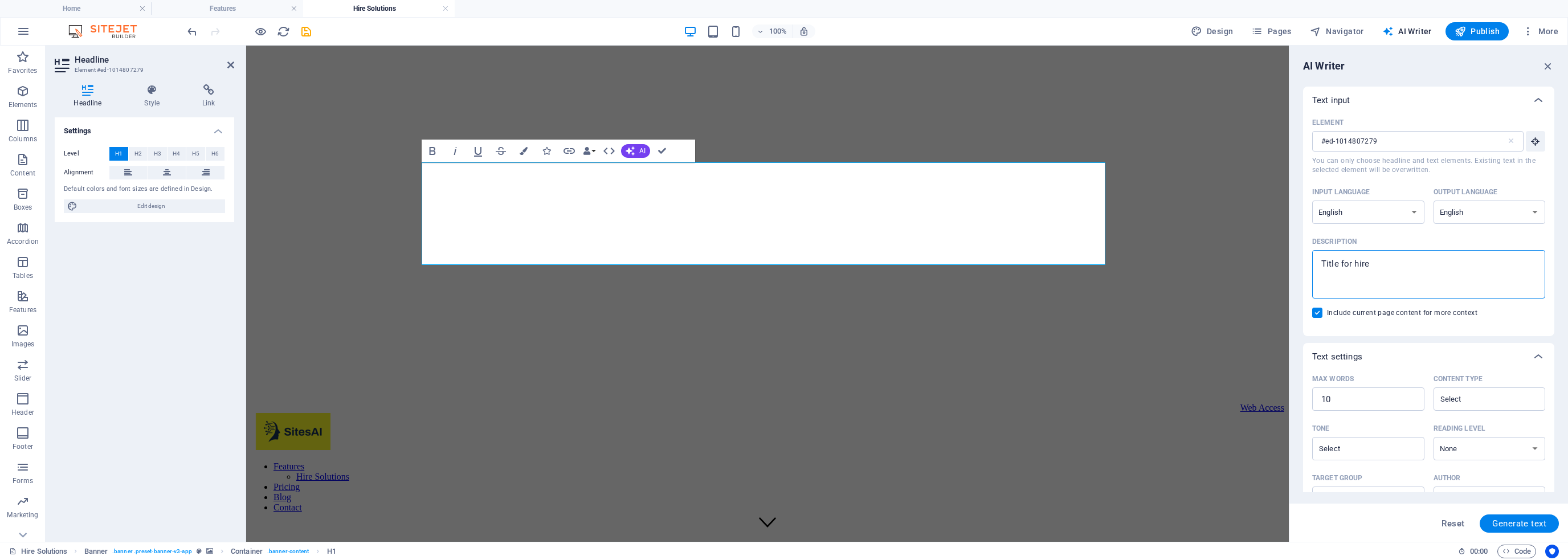
type textarea "x"
type textarea "Title for hire a"
type textarea "x"
type textarea "Title for hire ap"
type textarea "x"
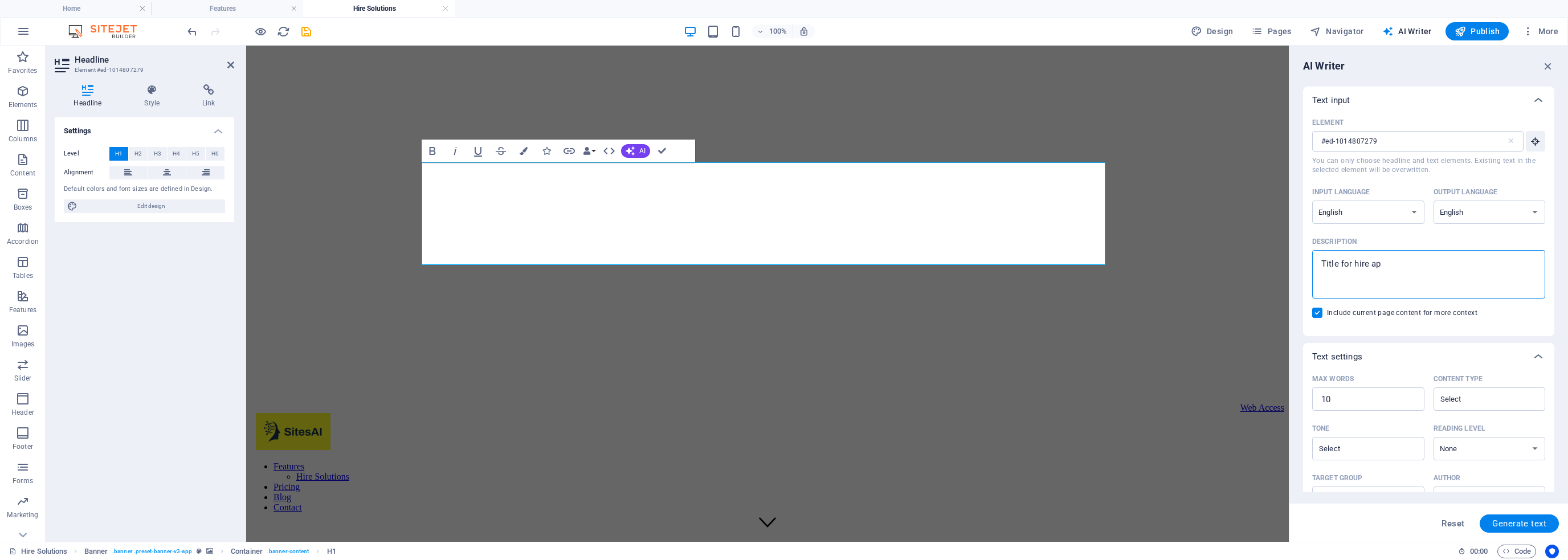
type textarea "Title for hire app"
type textarea "x"
type textarea "Title for hire app"
type textarea "x"
type textarea "Title for hire app p"
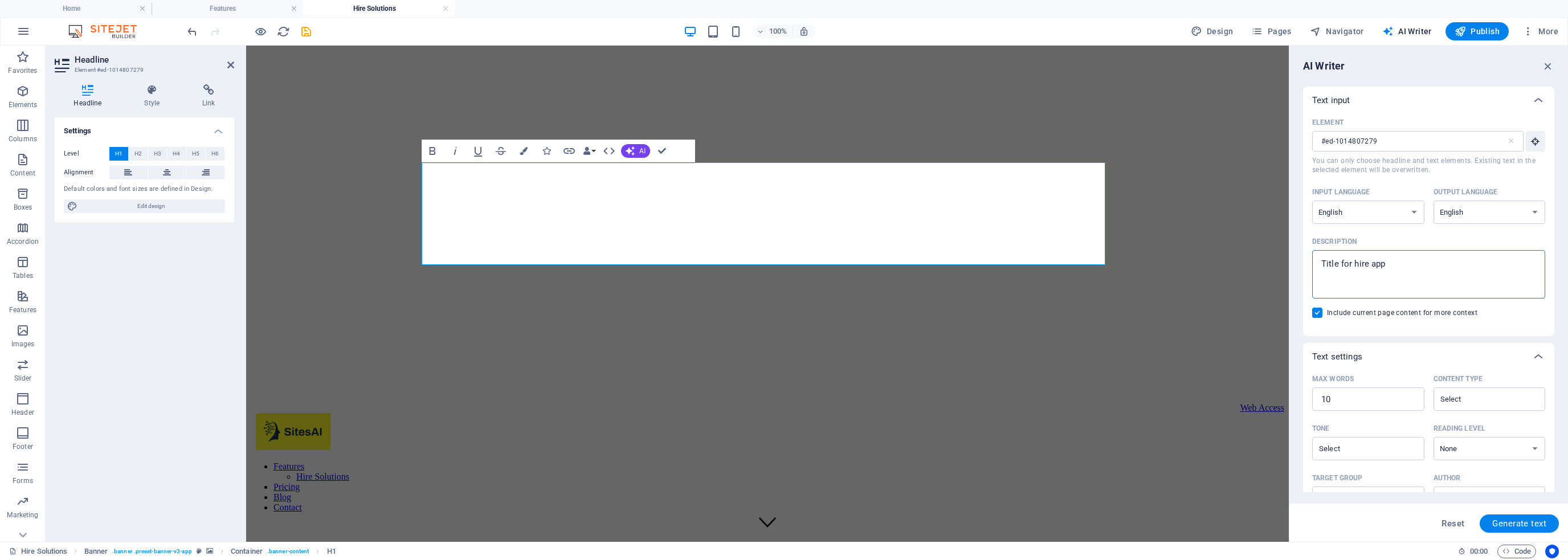
type textarea "x"
type textarea "Title for hire app pa"
type textarea "x"
type textarea "Title for hire app par"
type textarea "x"
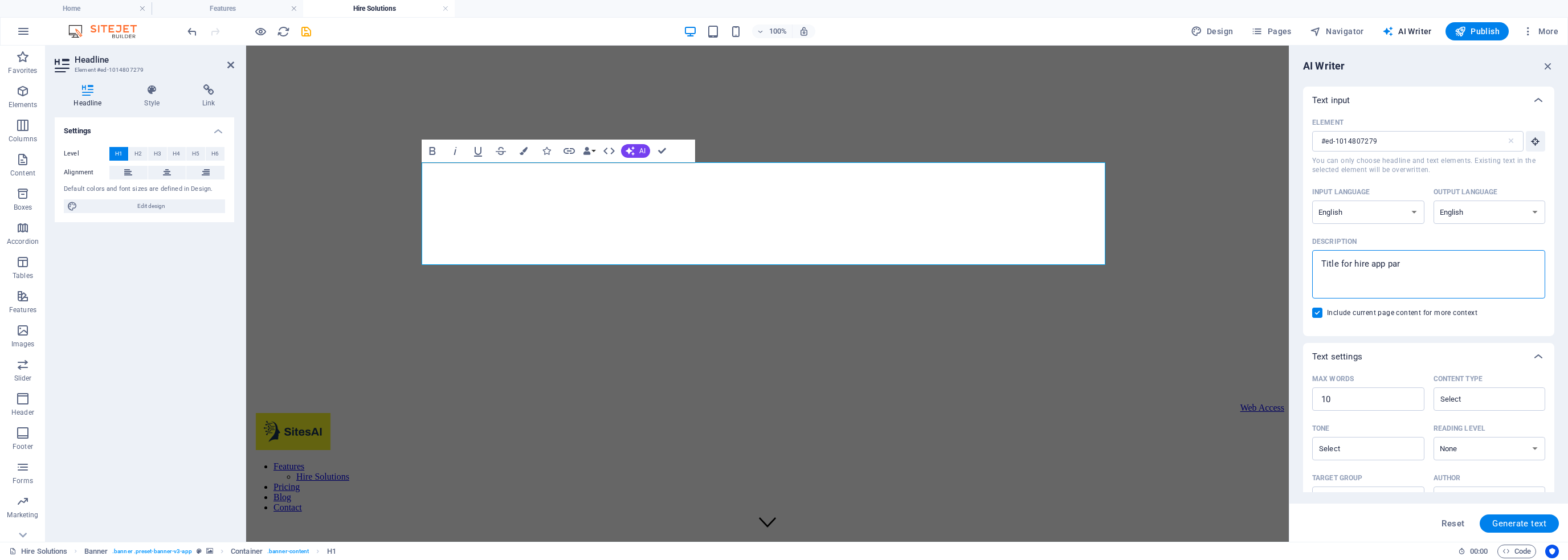
type textarea "Title for hire app part"
type textarea "x"
type textarea "Title for hire app par"
type textarea "x"
type textarea "Title for hire app par"
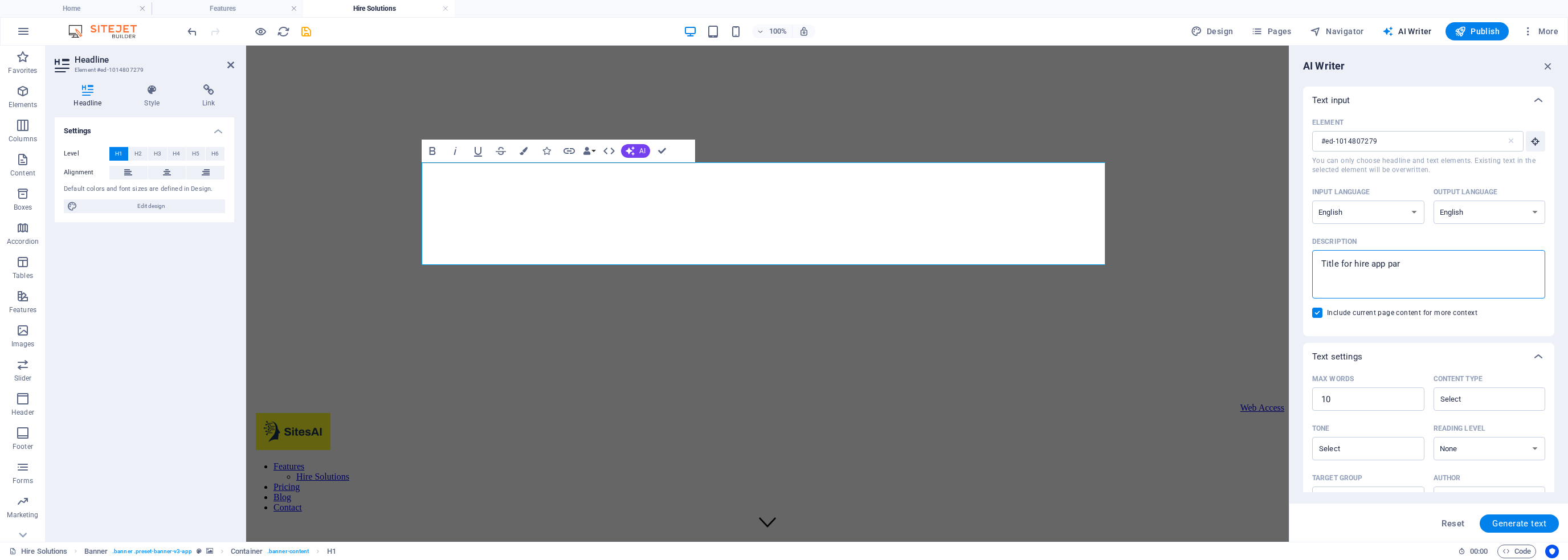
type textarea "x"
type textarea "Title for hire app par"
type textarea "x"
type textarea "Title for hire app part"
type textarea "x"
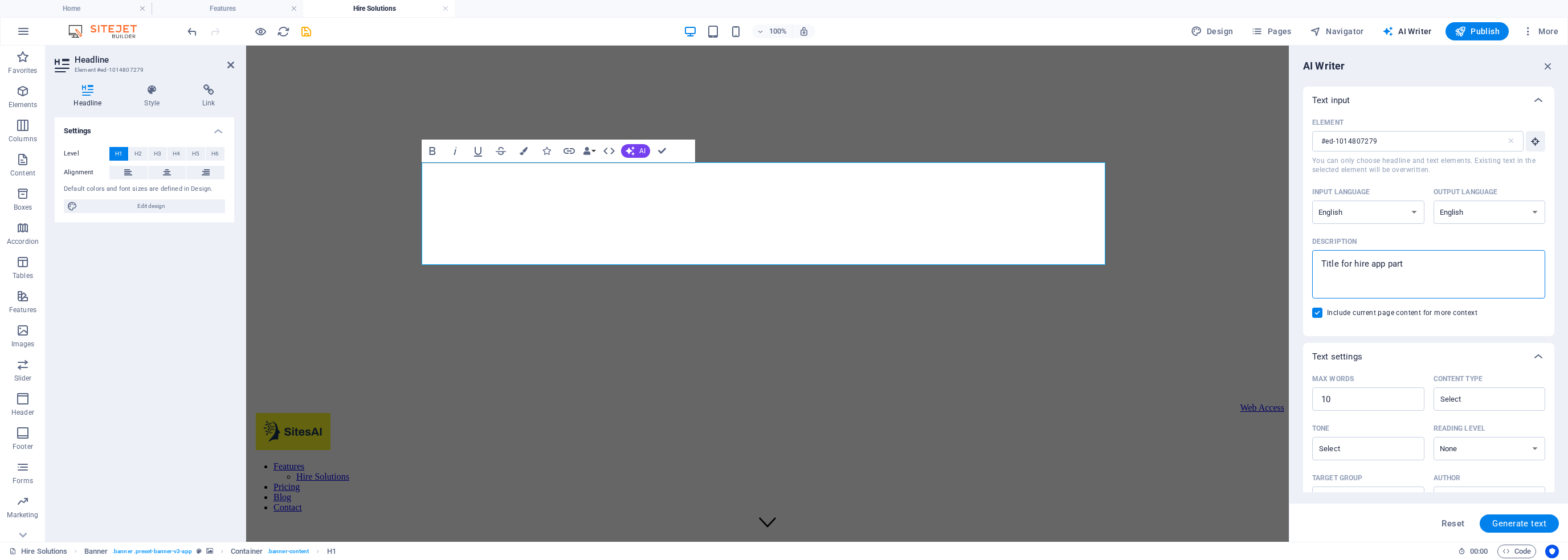
type textarea "Title for hire app part"
type textarea "x"
type textarea "Title for hire app part o"
type textarea "x"
type textarea "Title for hire app part of"
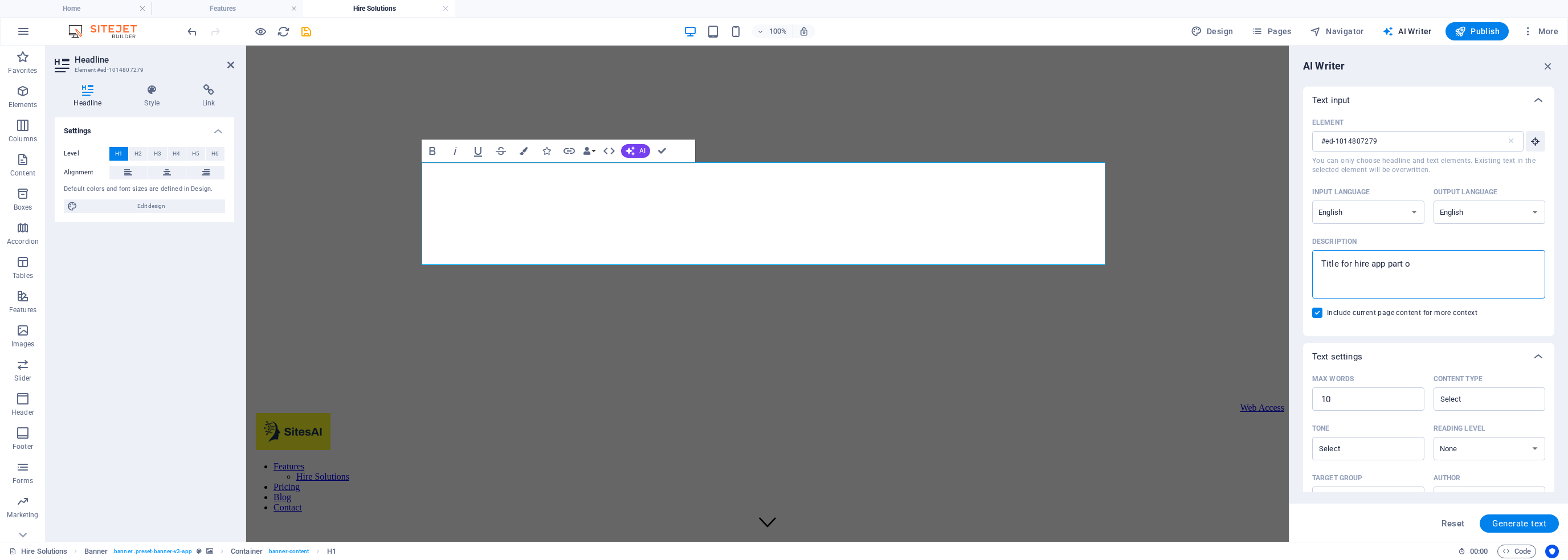
type textarea "x"
type textarea "Title for hire app part of"
type textarea "x"
type textarea "Title for hire app part of t"
type textarea "x"
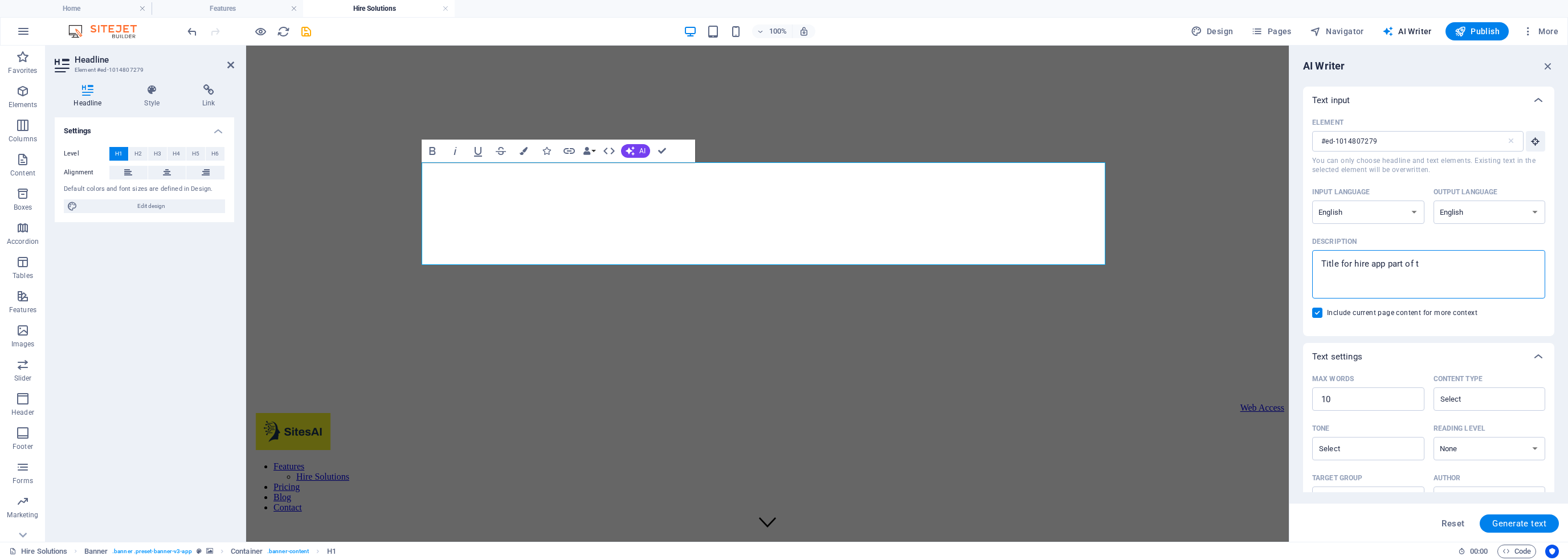
type textarea "Title for hire app part of th"
type textarea "x"
type textarea "Title for hire app part of the"
type textarea "x"
type textarea "Title for hire app part of the"
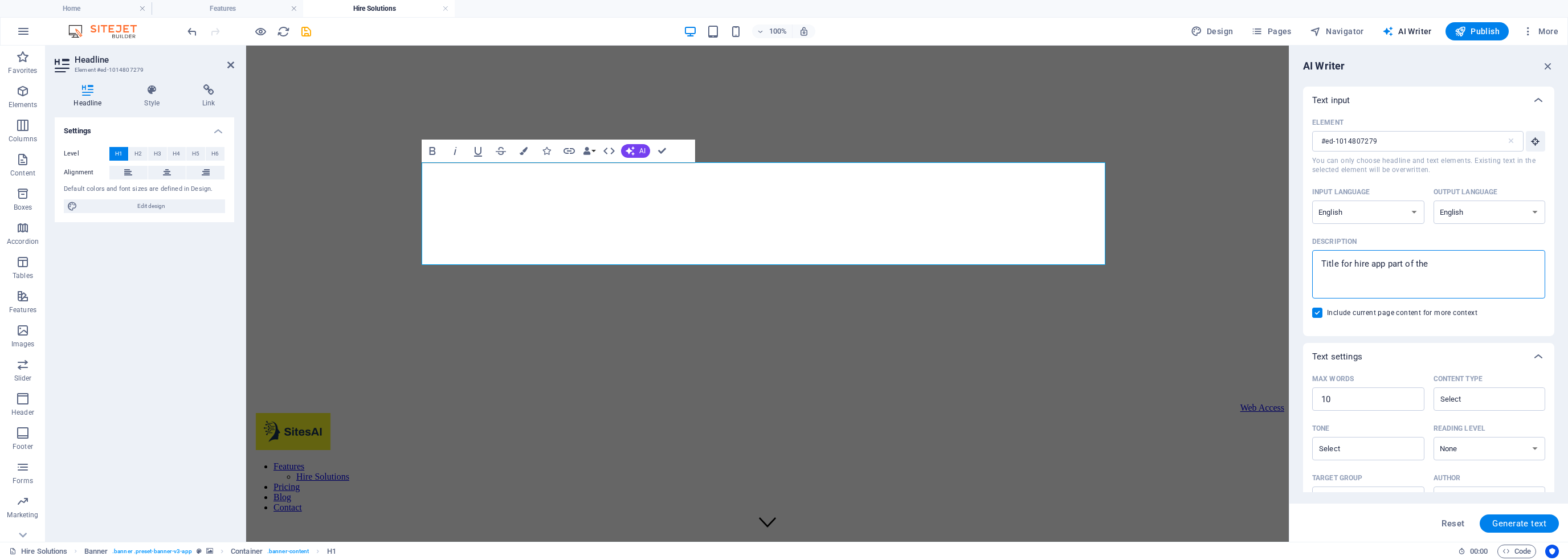
type textarea "x"
type textarea "Title for hire app part of the S"
type textarea "x"
type textarea "Title for hire app part of the Si"
type textarea "x"
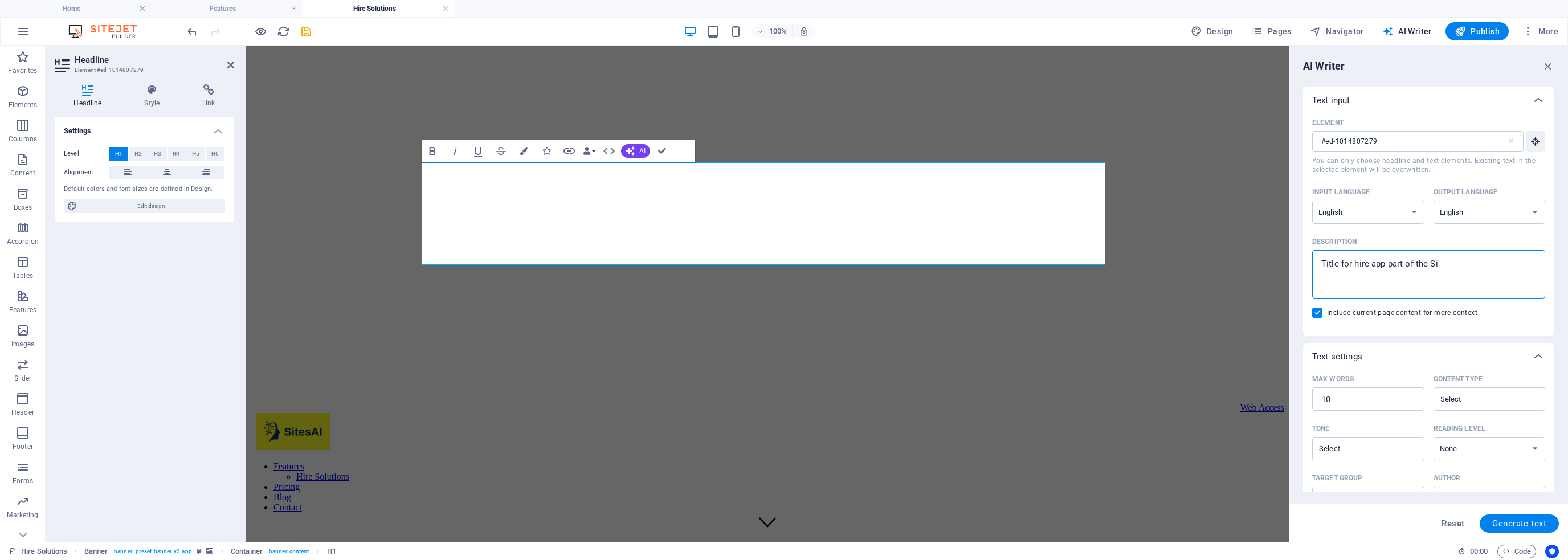
type textarea "Title for hire app part of the Sit"
type textarea "x"
type textarea "Title for hire app part of the Site"
type textarea "x"
type textarea "Title for hire app part of the Site"
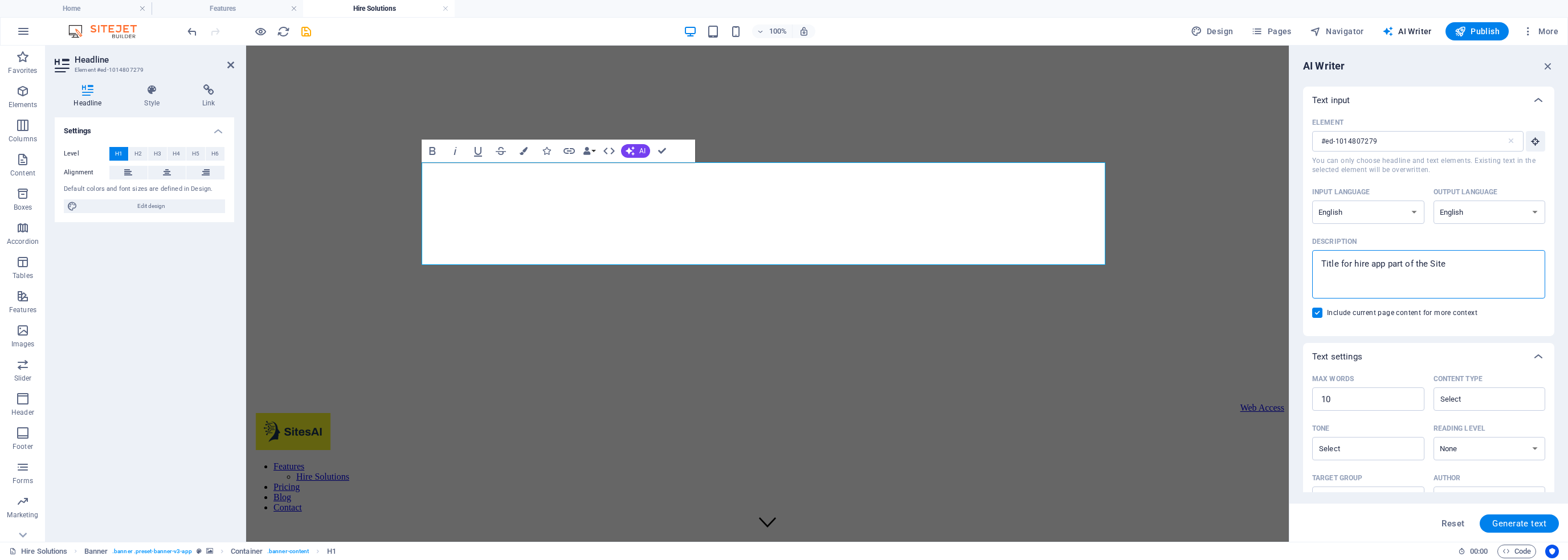
type textarea "x"
type textarea "Title for hire app part of the Site A"
type textarea "x"
type textarea "Title for hire app part of the Site Ai"
type textarea "x"
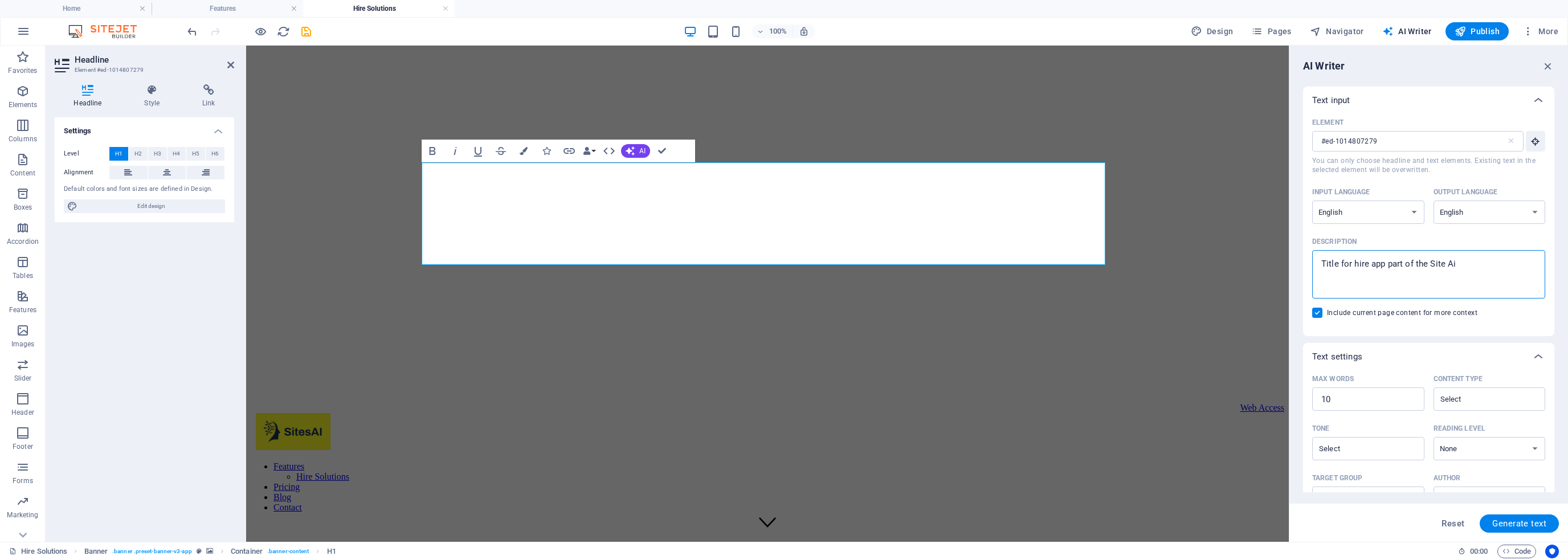
type textarea "Title for hire app part of the Site Ai"
type textarea "x"
type textarea "Title for hire app part of the Site Ai"
type textarea "x"
type textarea "Title for hire app part of the Site A"
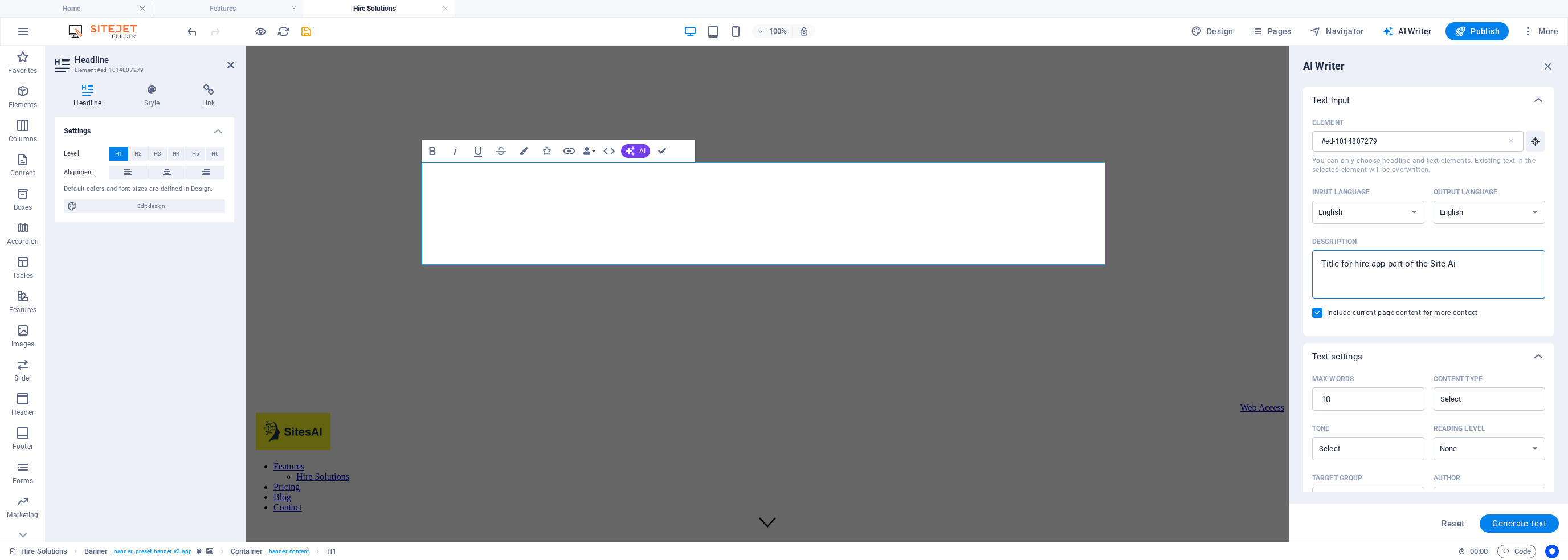
type textarea "x"
type textarea "Title for hire app part of the Site AI"
type textarea "x"
type textarea "Title for hire app part of the Site AI"
type textarea "x"
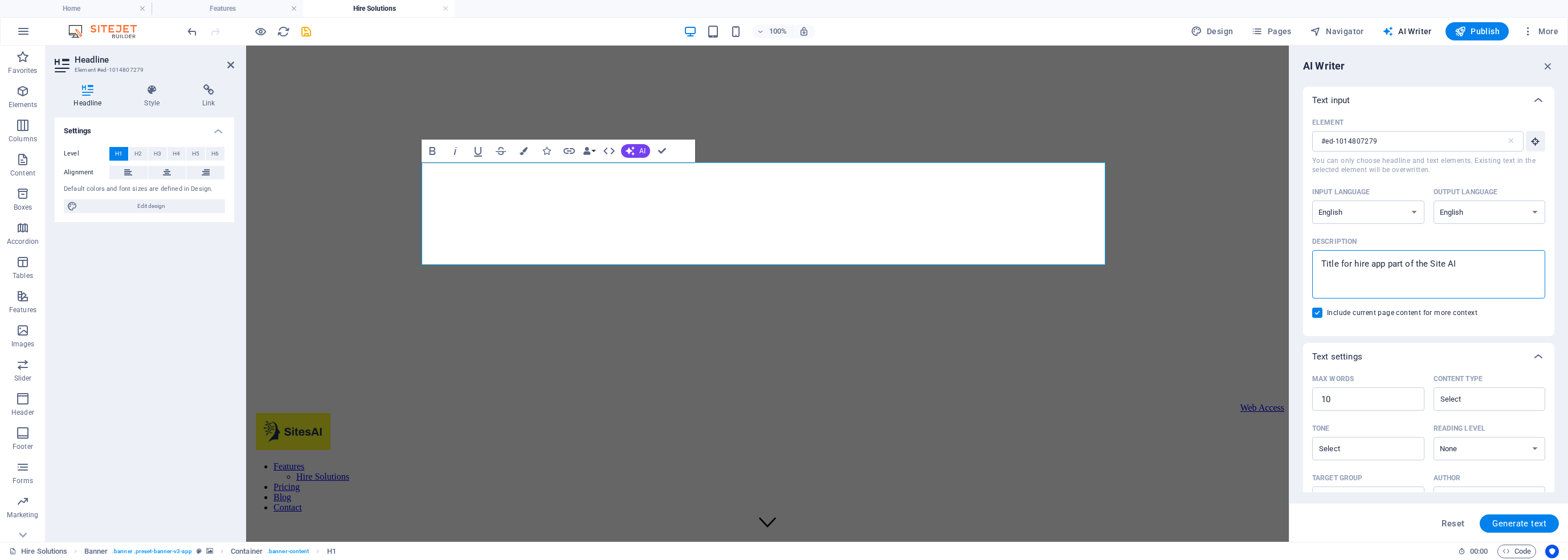
type textarea "Title for hire app part of the Site AI"
type textarea "x"
type textarea "Title for hire app part of the Site AI""
type textarea "x"
type textarea "Title for hire app part of the "Site AI""
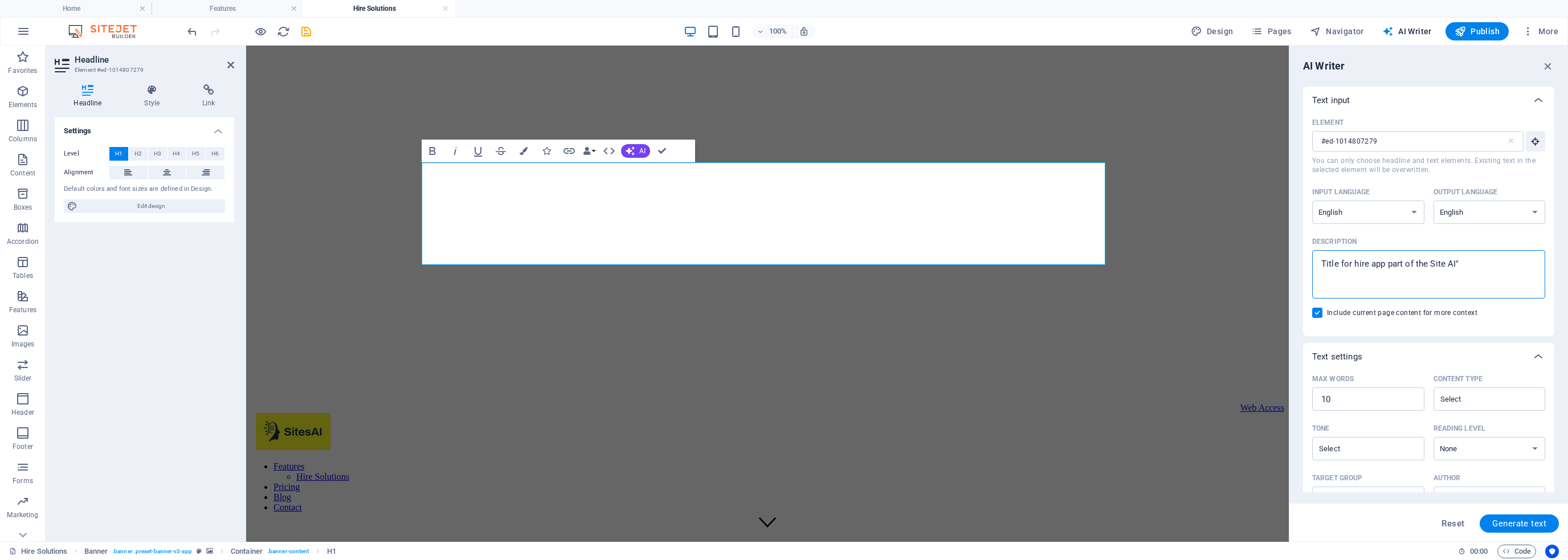
type textarea "x"
type textarea "Title for hire app part of the " Site AI""
type textarea "x"
type textarea "Title for hire app part of the "Site AI""
type textarea "x"
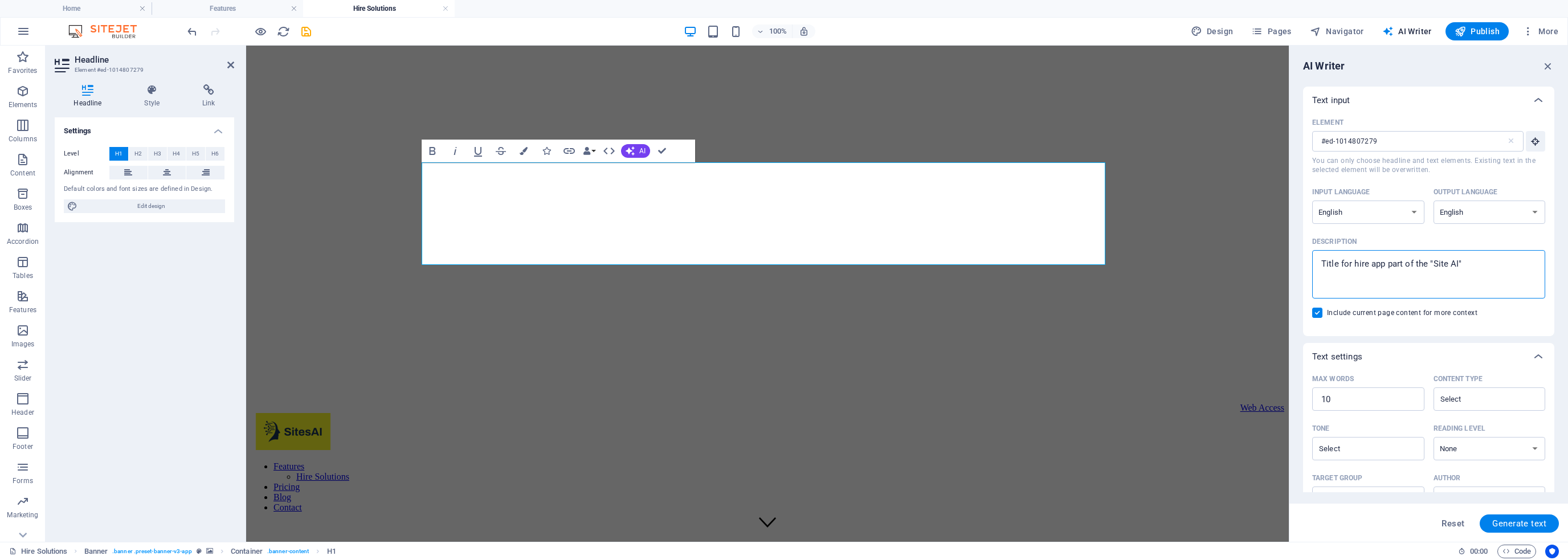
type textarea "Title for hire app part of the "Site AI"
type textarea "x"
type textarea "Title for hire app part of the "Site A"
type textarea "x"
type textarea "Title for hire app part of the "Site"
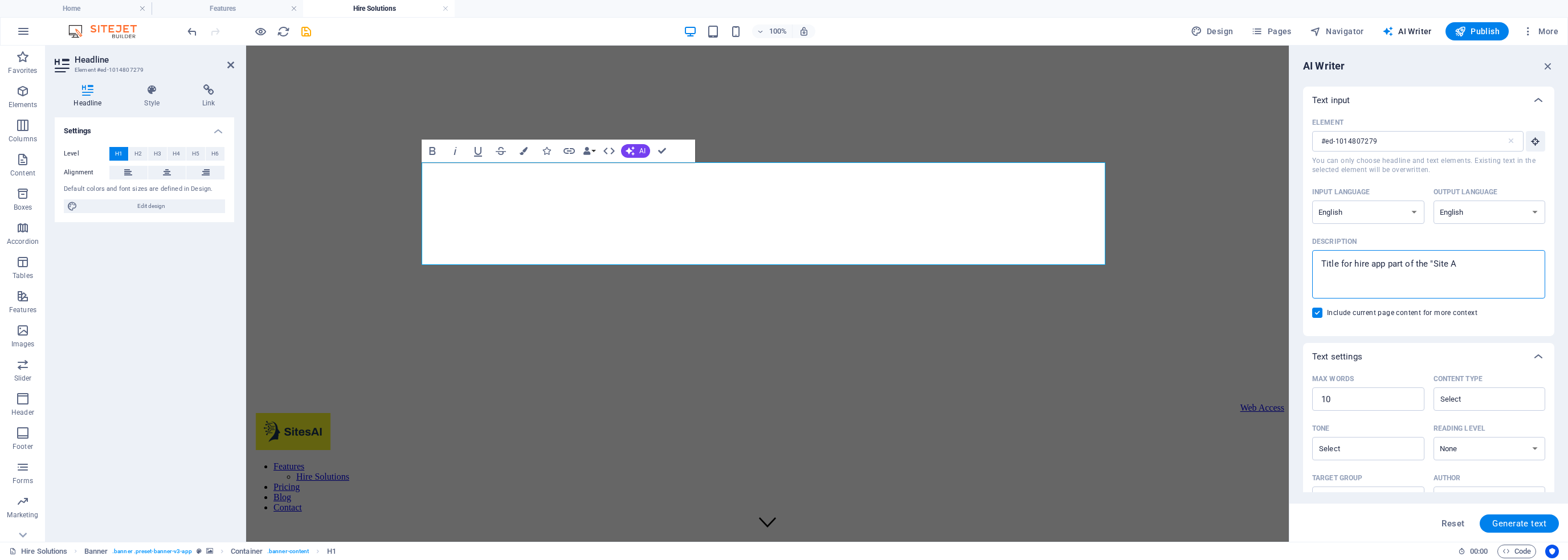
type textarea "x"
type textarea "Title for hire app part of the "Site"
type textarea "x"
type textarea "Title for hire app part of the "Sit"
type textarea "x"
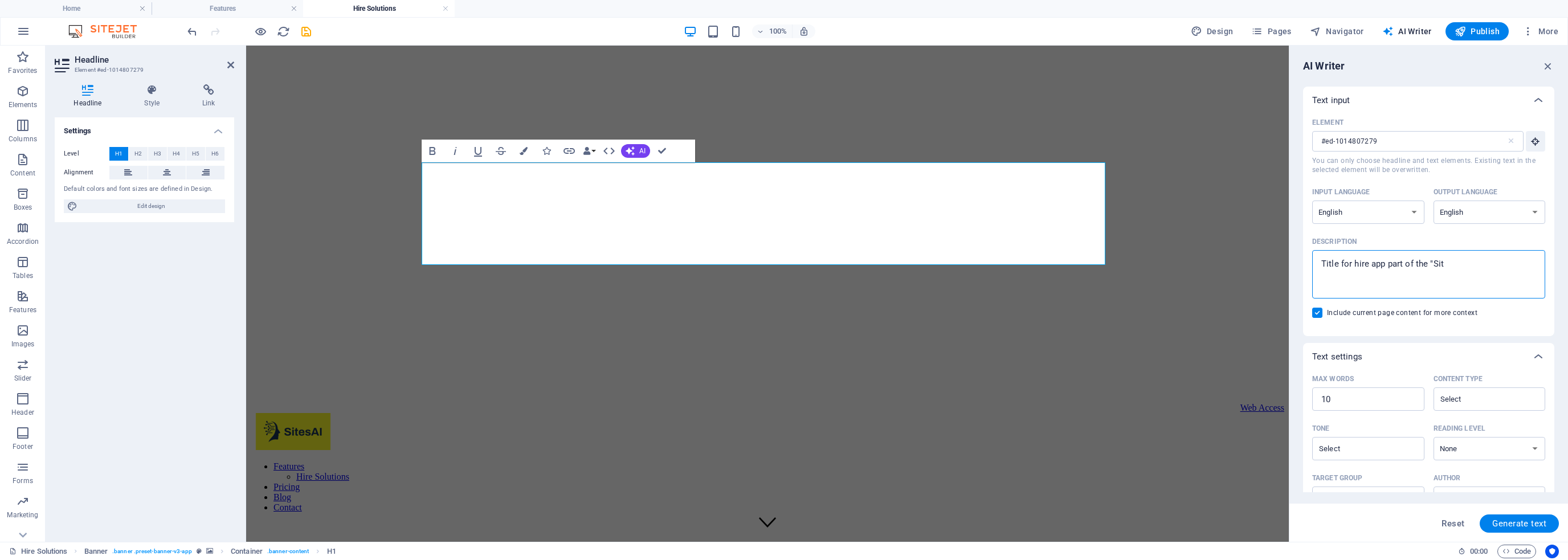
type textarea "Title for hire app part of the "Si"
type textarea "x"
type textarea "Title for hire app part of the "S"
type textarea "x"
type textarea "Title for hire app part of the ""
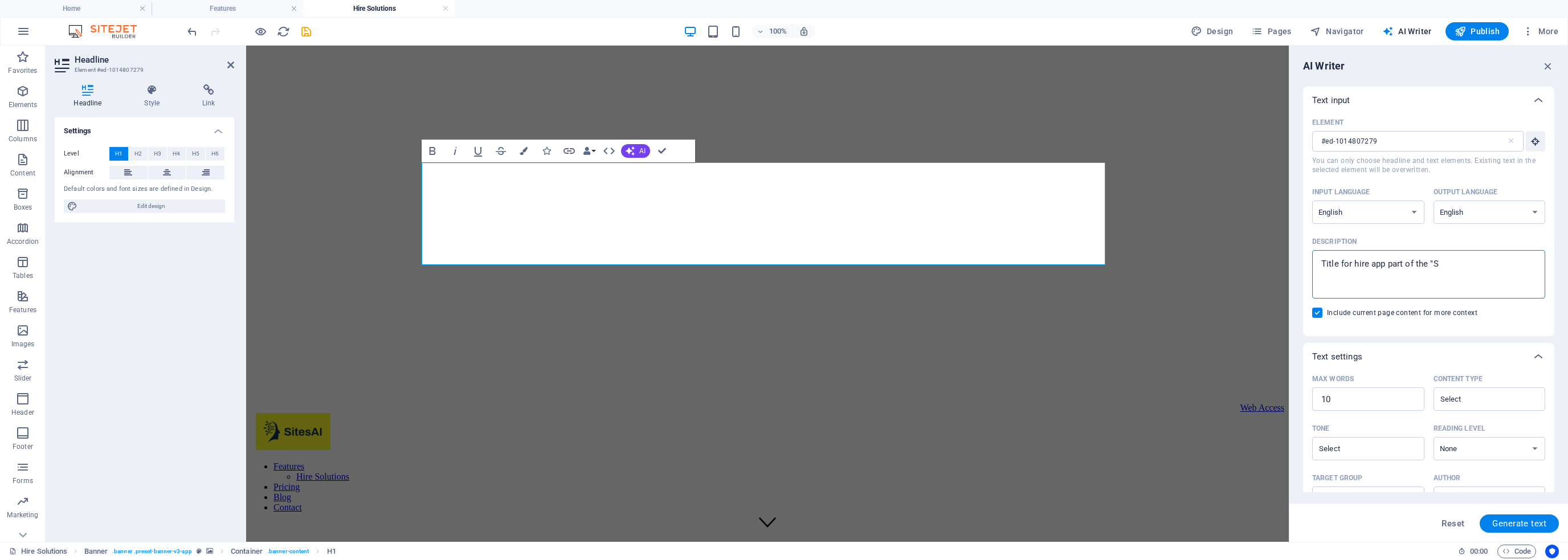
type textarea "x"
type textarea "Title for hire app part of the"
type textarea "x"
type textarea "Title for hire app part of the c"
type textarea "x"
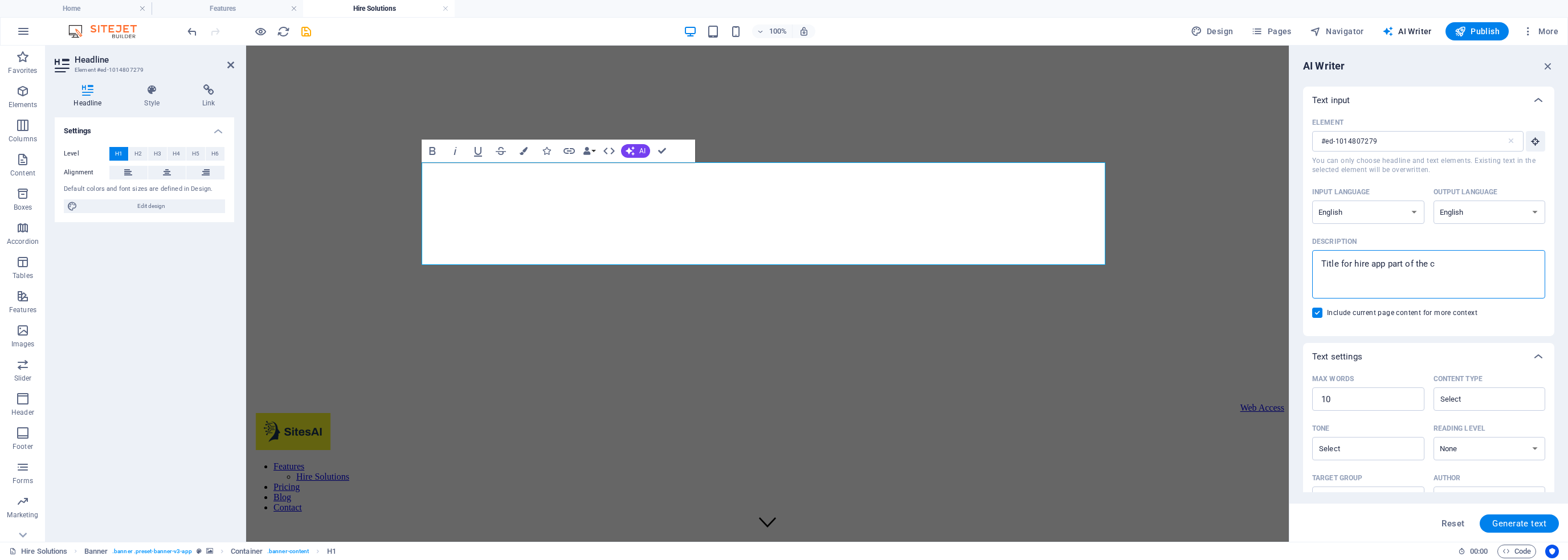
type textarea "Title for hire app part of the co"
type textarea "x"
type textarea "Title for hire app part of the com"
type textarea "x"
type textarea "Title for hire app part of the comp"
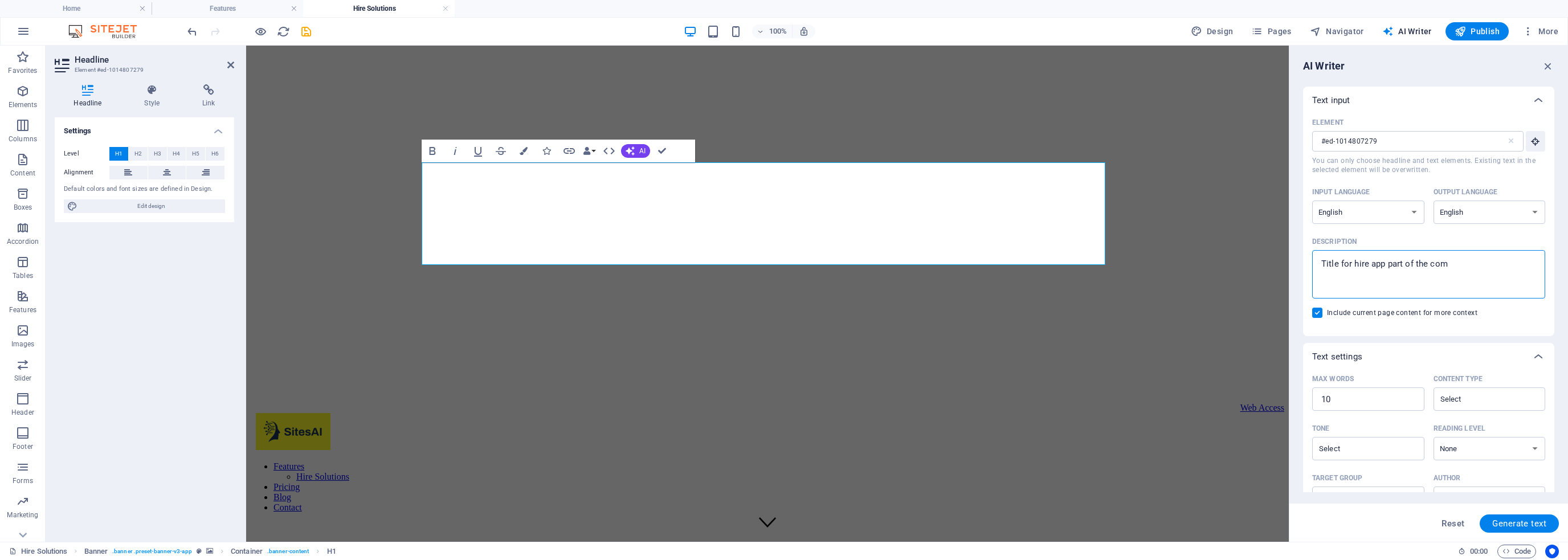
type textarea "x"
type textarea "Title for hire app part of the compa"
type textarea "x"
type textarea "Title for hire app part of the compan"
type textarea "x"
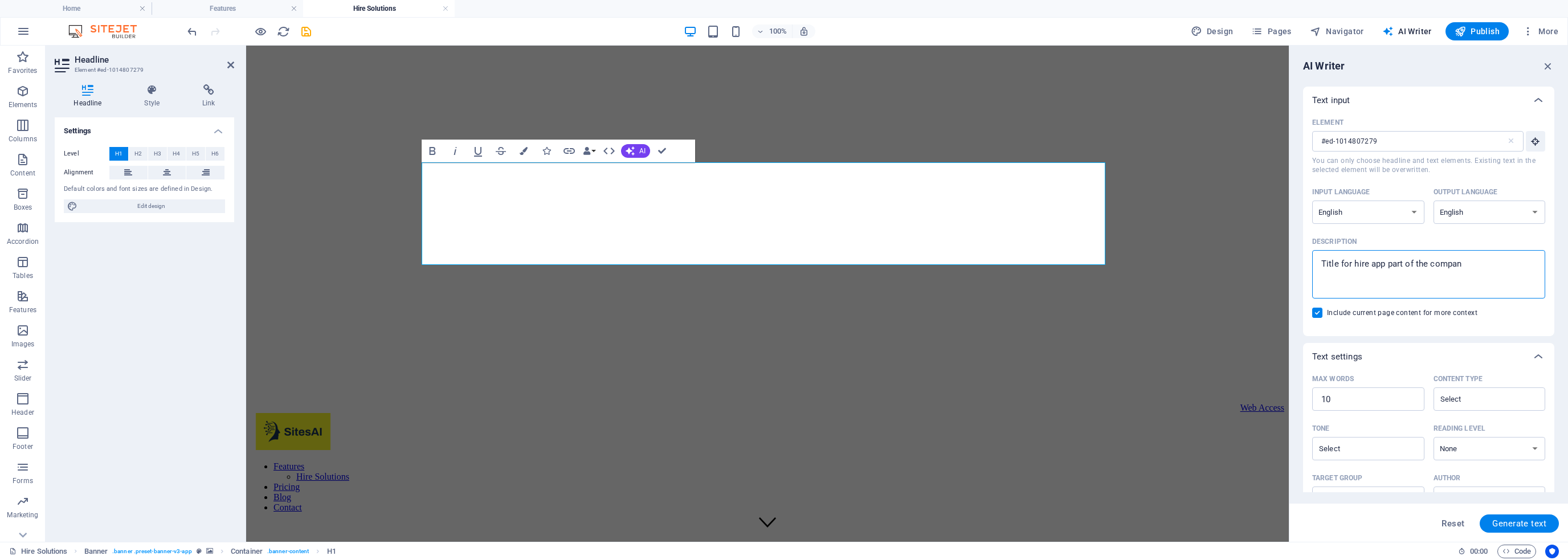
type textarea "Title for hire app part of the company"
type textarea "x"
type textarea "Title for hire app part of the company"
type textarea "x"
type textarea "Title for hire app part of the company s"
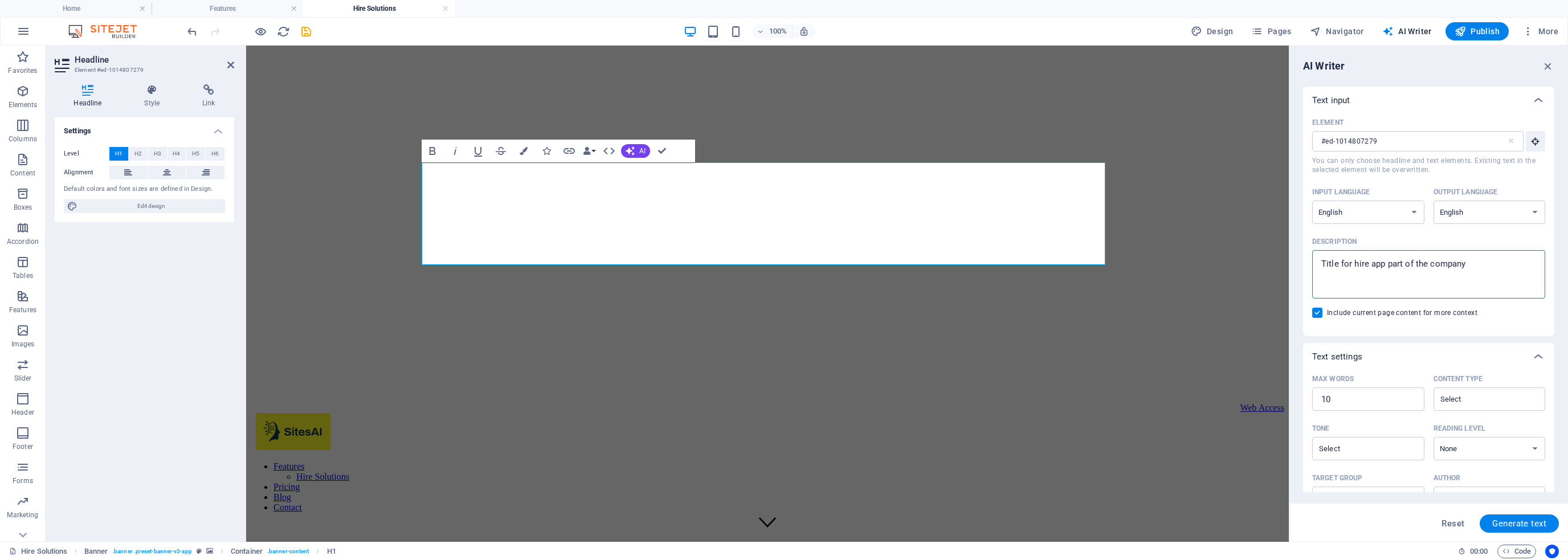
type textarea "x"
type textarea "Title for hire app part of the company so"
type textarea "x"
type textarea "Title for hire app part of the company sol"
type textarea "x"
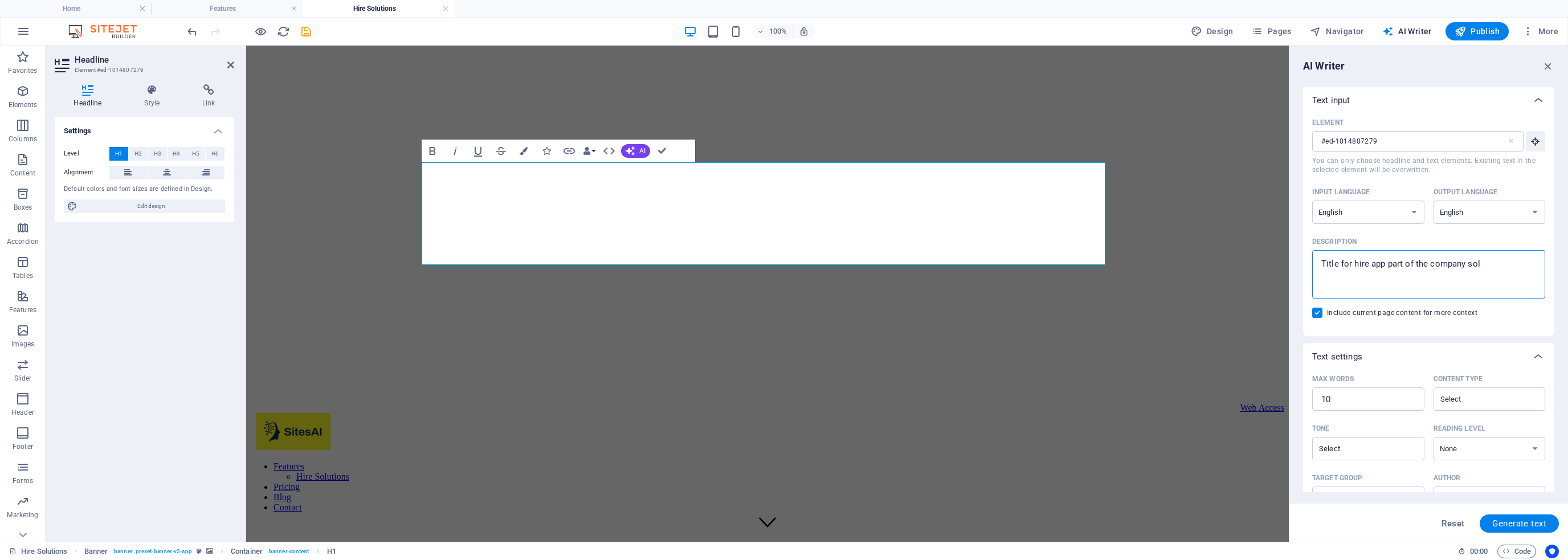
type textarea "Title for hire app part of the company solu"
type textarea "x"
type textarea "Title for hire app part of the company solut"
type textarea "x"
type textarea "Title for hire app part of the company soluti"
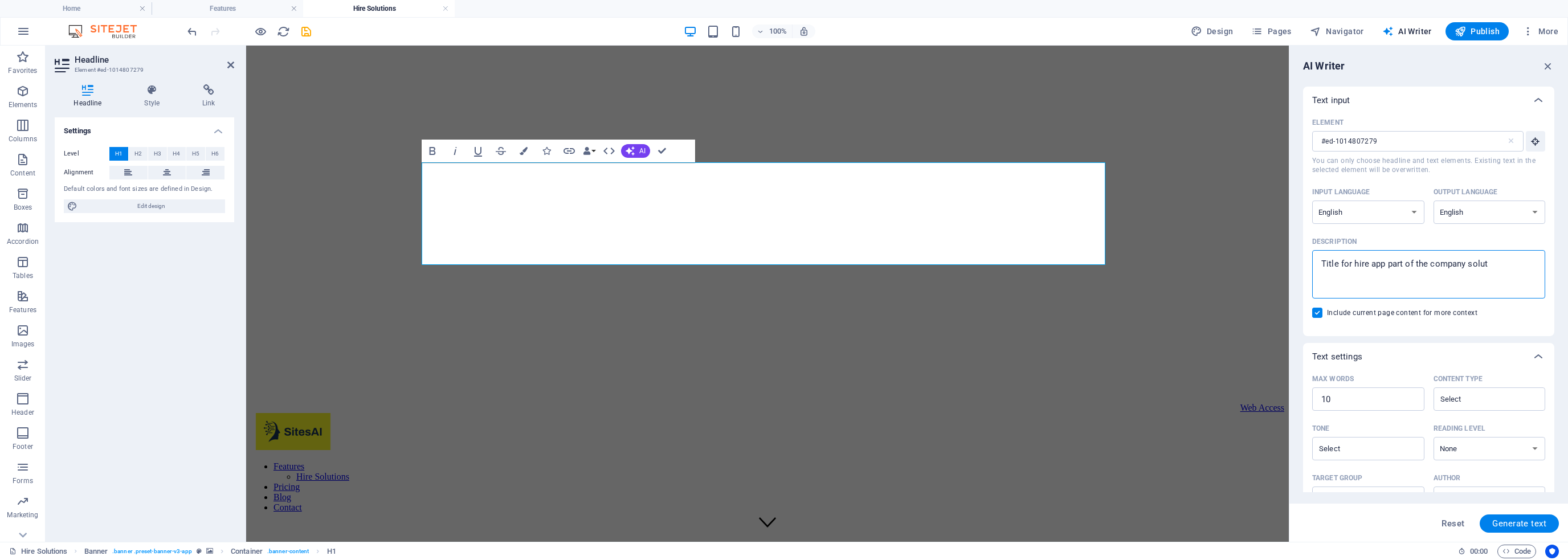
type textarea "x"
type textarea "Title for hire app part of the company solutio"
type textarea "x"
type textarea "Title for hire app part of the company solution"
type textarea "x"
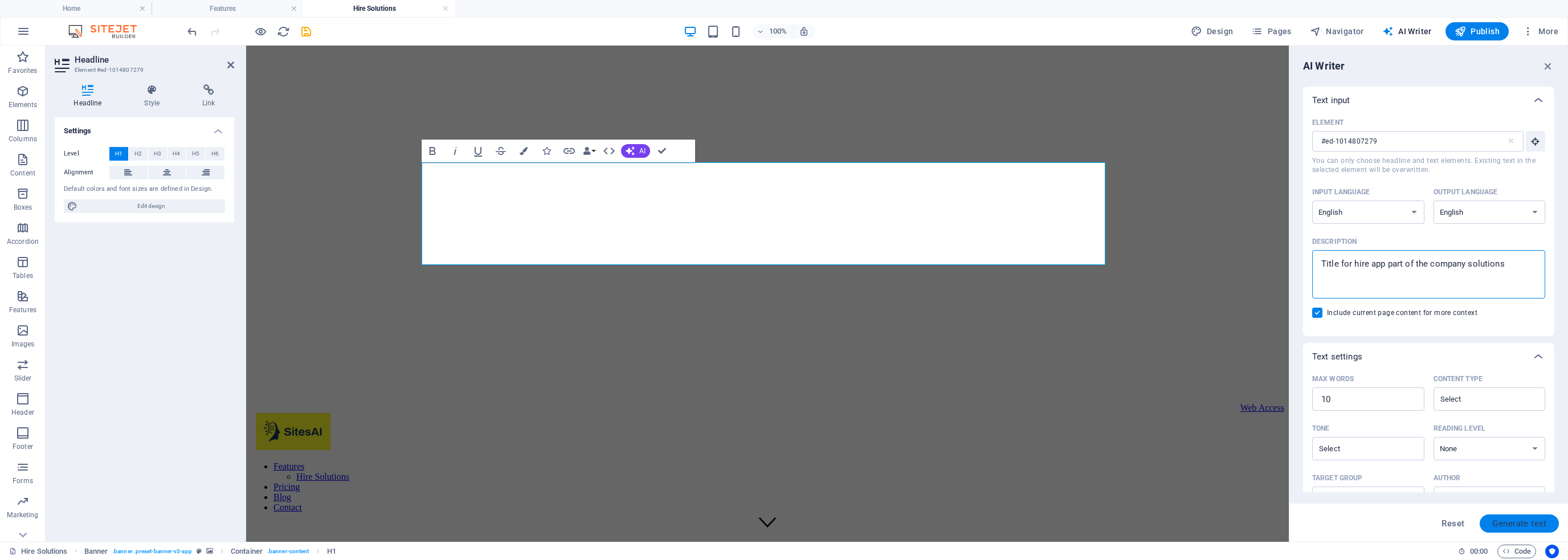
click at [1488, 519] on button "Generate text" at bounding box center [1519, 523] width 79 height 18
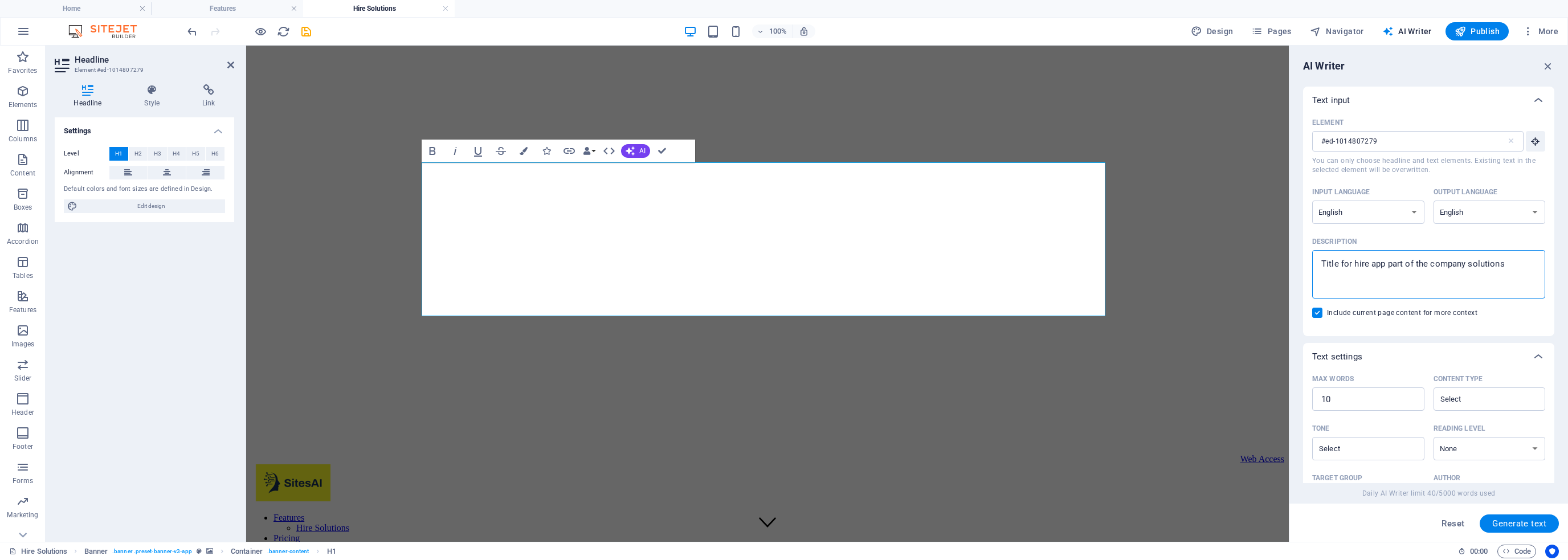
click at [1350, 264] on textarea "Title for hire app part of the company solutions" at bounding box center [1429, 274] width 222 height 37
drag, startPoint x: 1020, startPoint y: 251, endPoint x: 473, endPoint y: 170, distance: 553.0
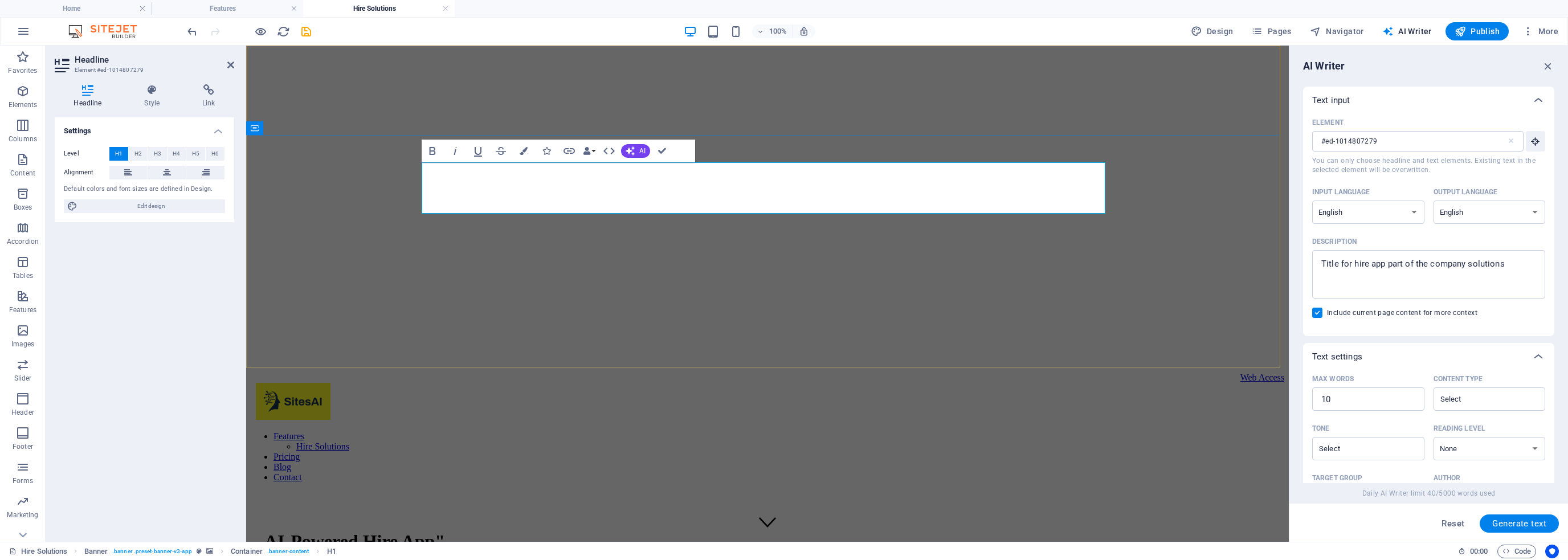
click at [1035, 531] on h1 "AI-Powered Hire App"" at bounding box center [767, 541] width 1006 height 21
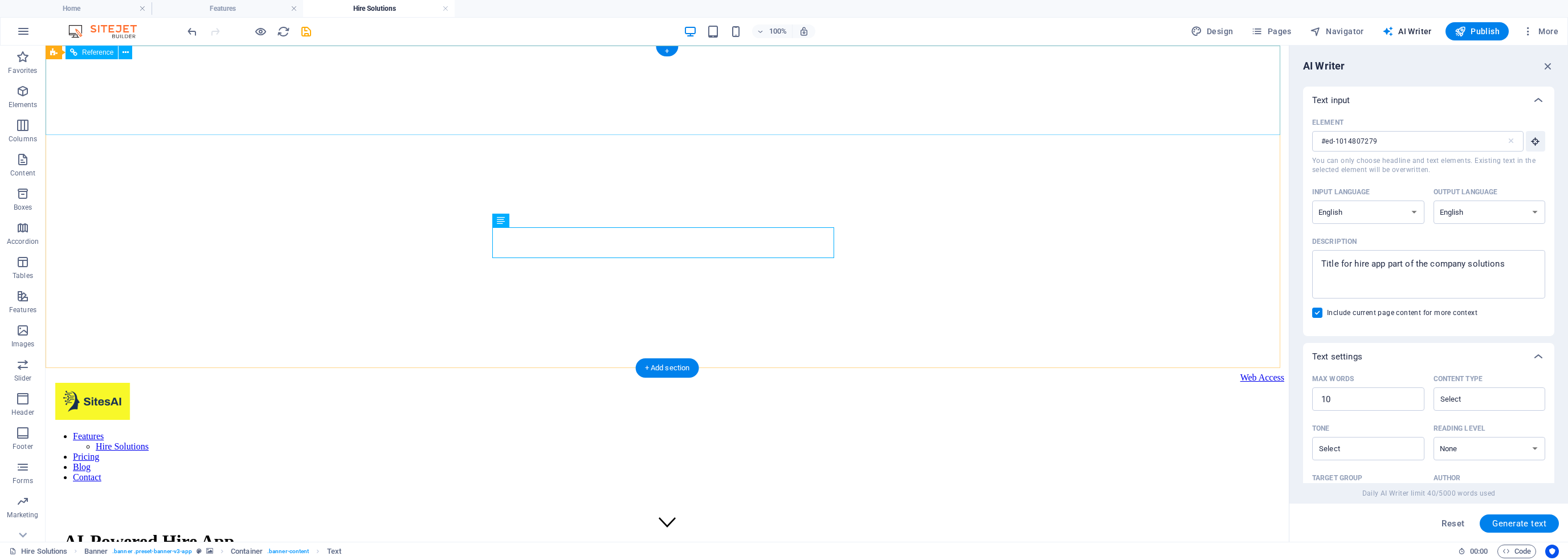
click at [613, 432] on nav "Features Hire Solutions Pricing Blog Contact" at bounding box center [667, 457] width 1234 height 51
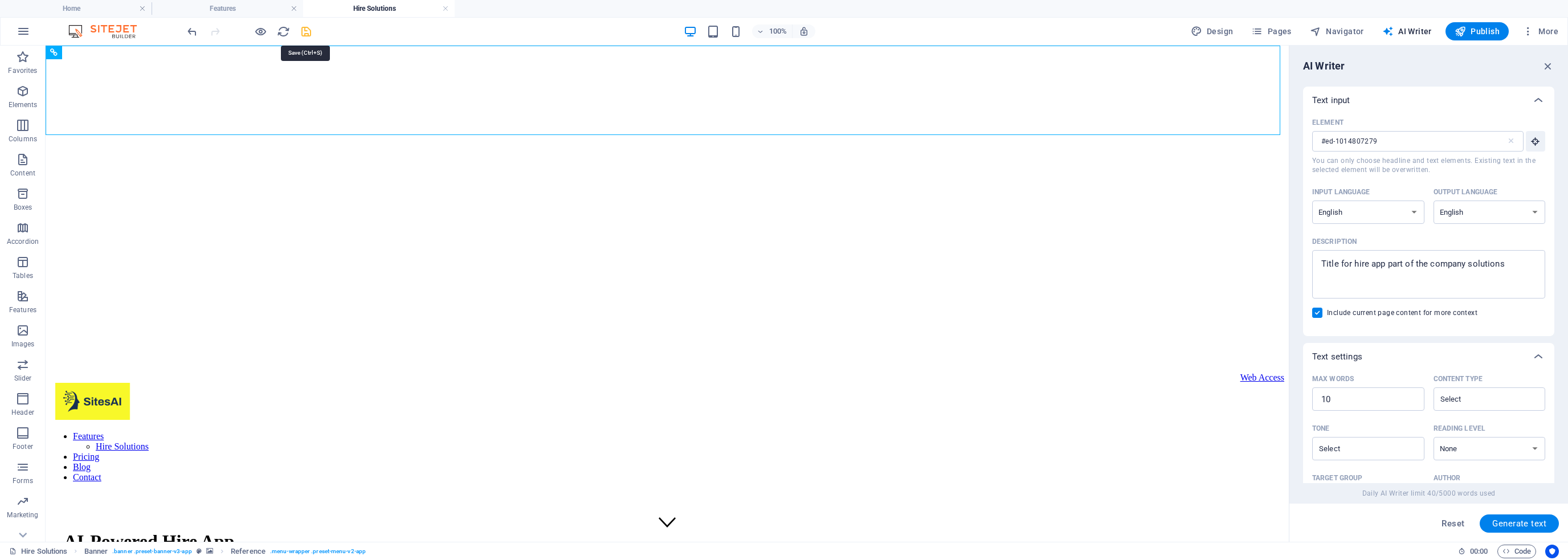
click at [303, 30] on icon "save" at bounding box center [306, 32] width 13 height 13
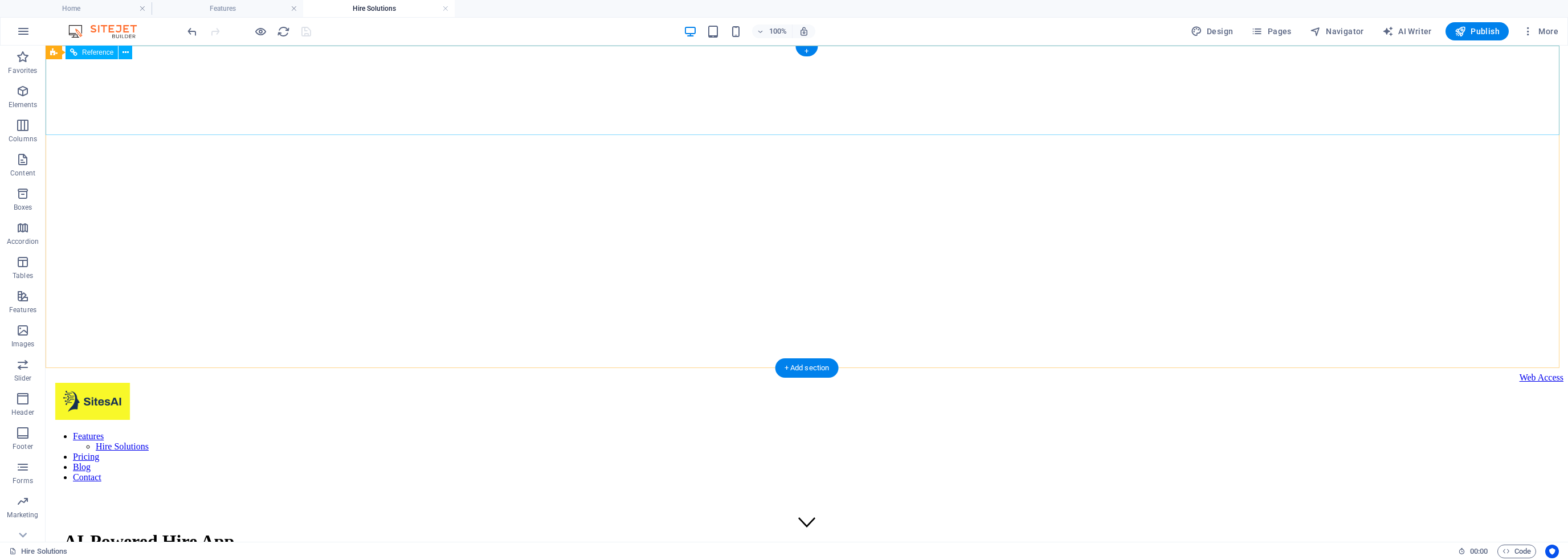
click at [758, 432] on nav "Features Hire Solutions Pricing Blog Contact" at bounding box center [807, 457] width 1513 height 51
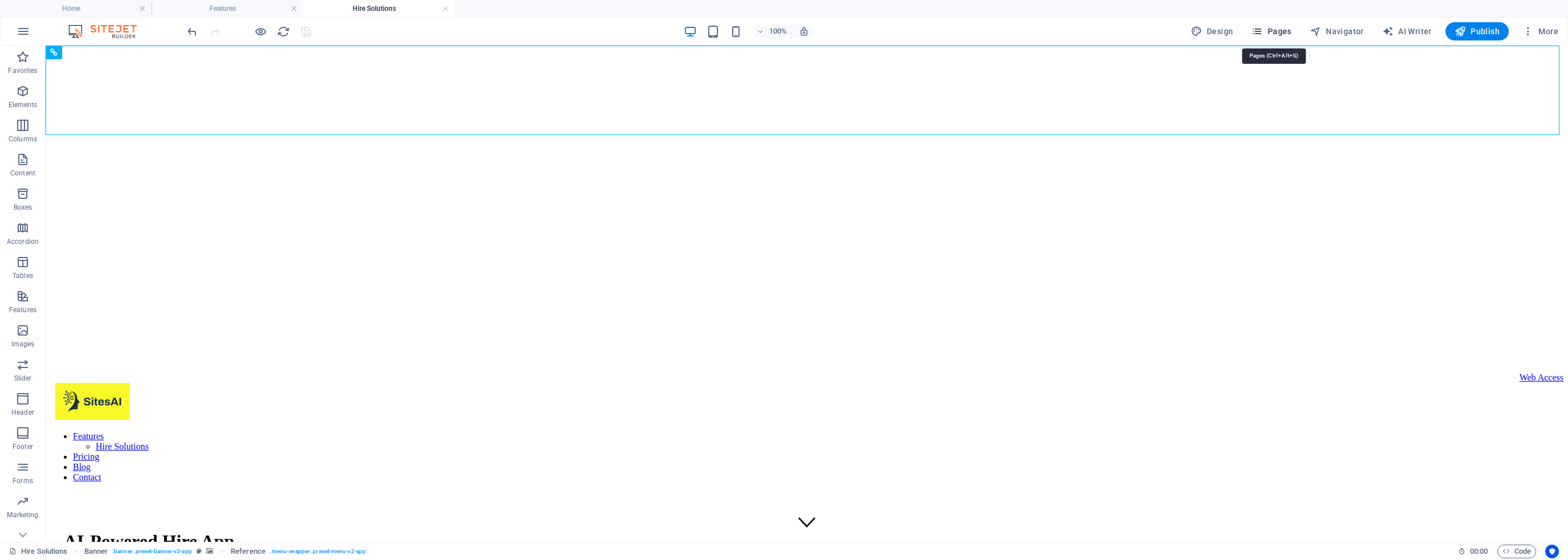
click at [1270, 29] on span "Pages" at bounding box center [1272, 31] width 40 height 12
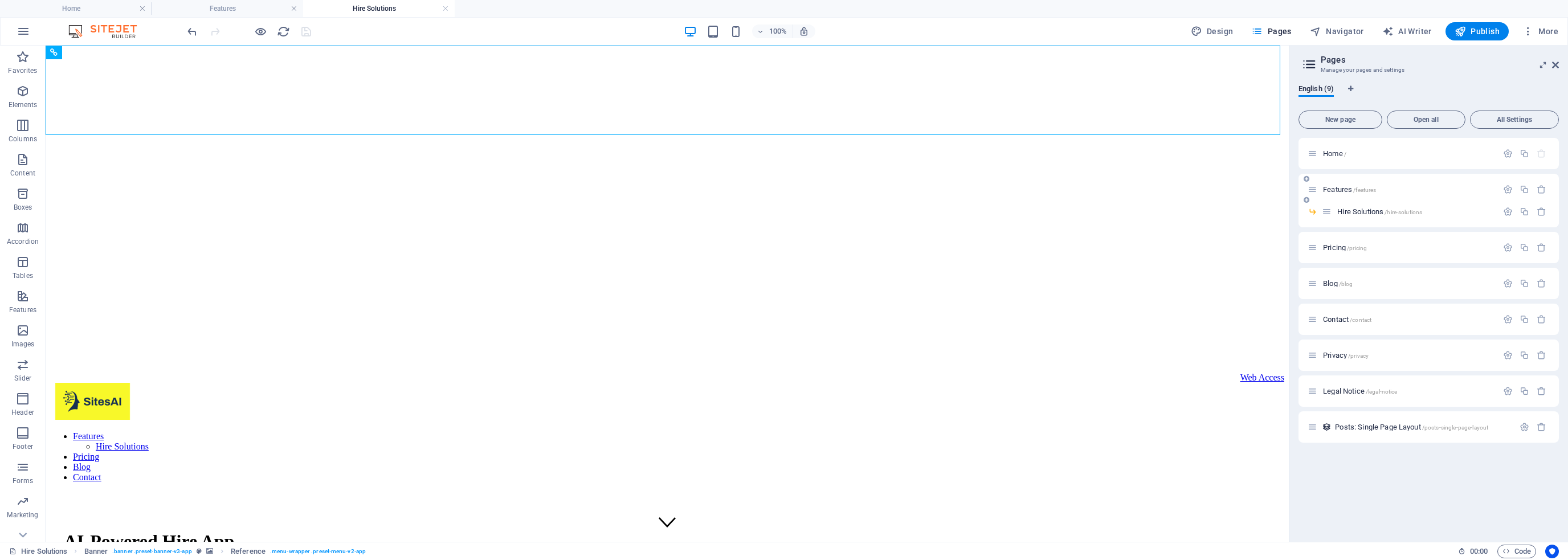
click at [1329, 189] on span "Features /features" at bounding box center [1349, 189] width 53 height 9
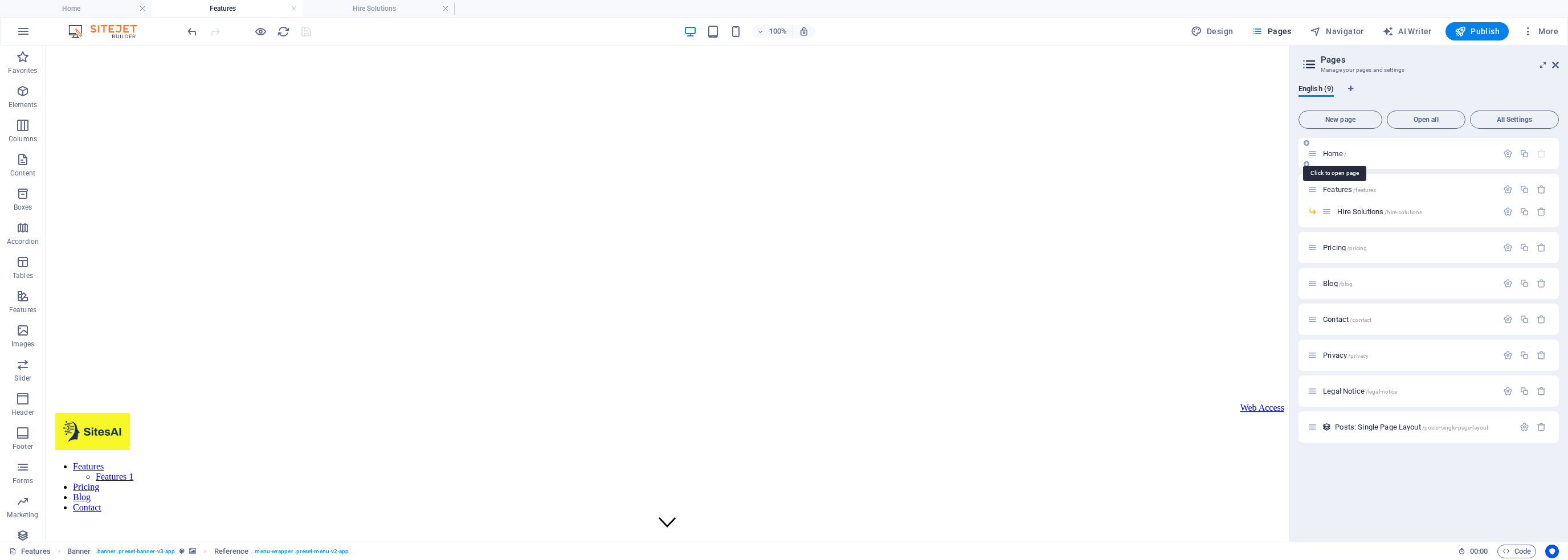
click at [1331, 153] on span "Home /" at bounding box center [1335, 153] width 23 height 9
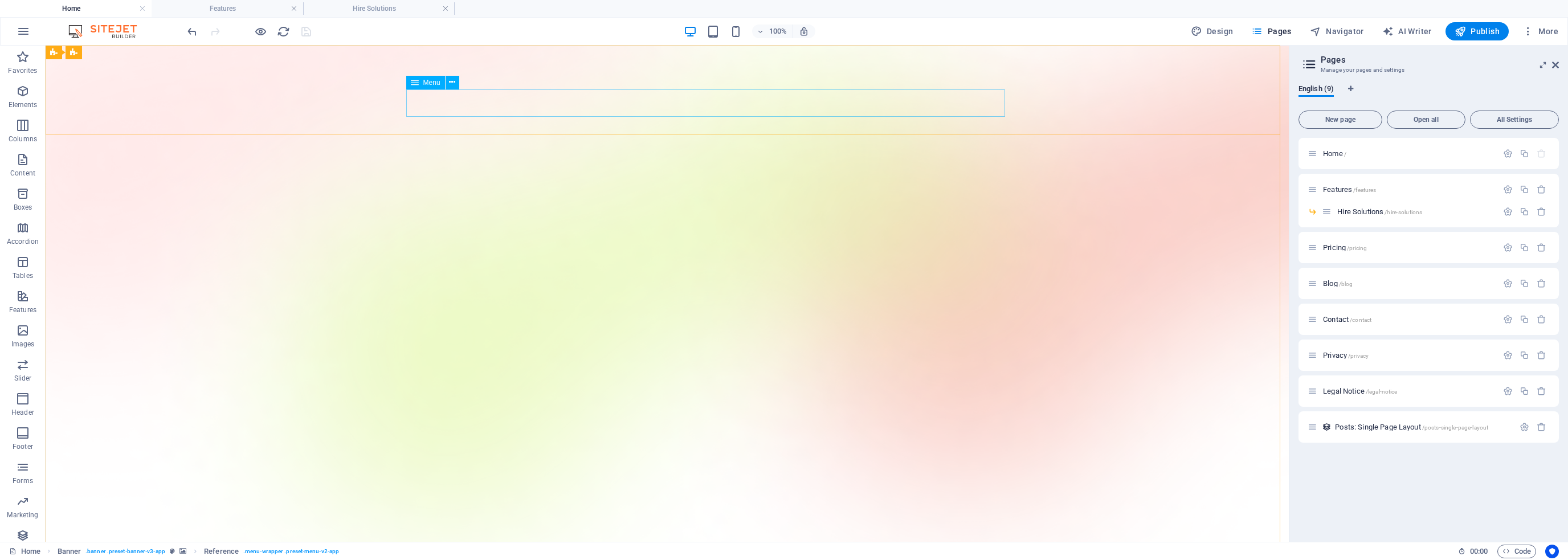
click at [429, 79] on span "Menu" at bounding box center [432, 82] width 17 height 7
click at [415, 84] on icon at bounding box center [415, 82] width 8 height 13
click at [1477, 33] on span "Publish" at bounding box center [1477, 31] width 45 height 12
